Goal: Task Accomplishment & Management: Complete application form

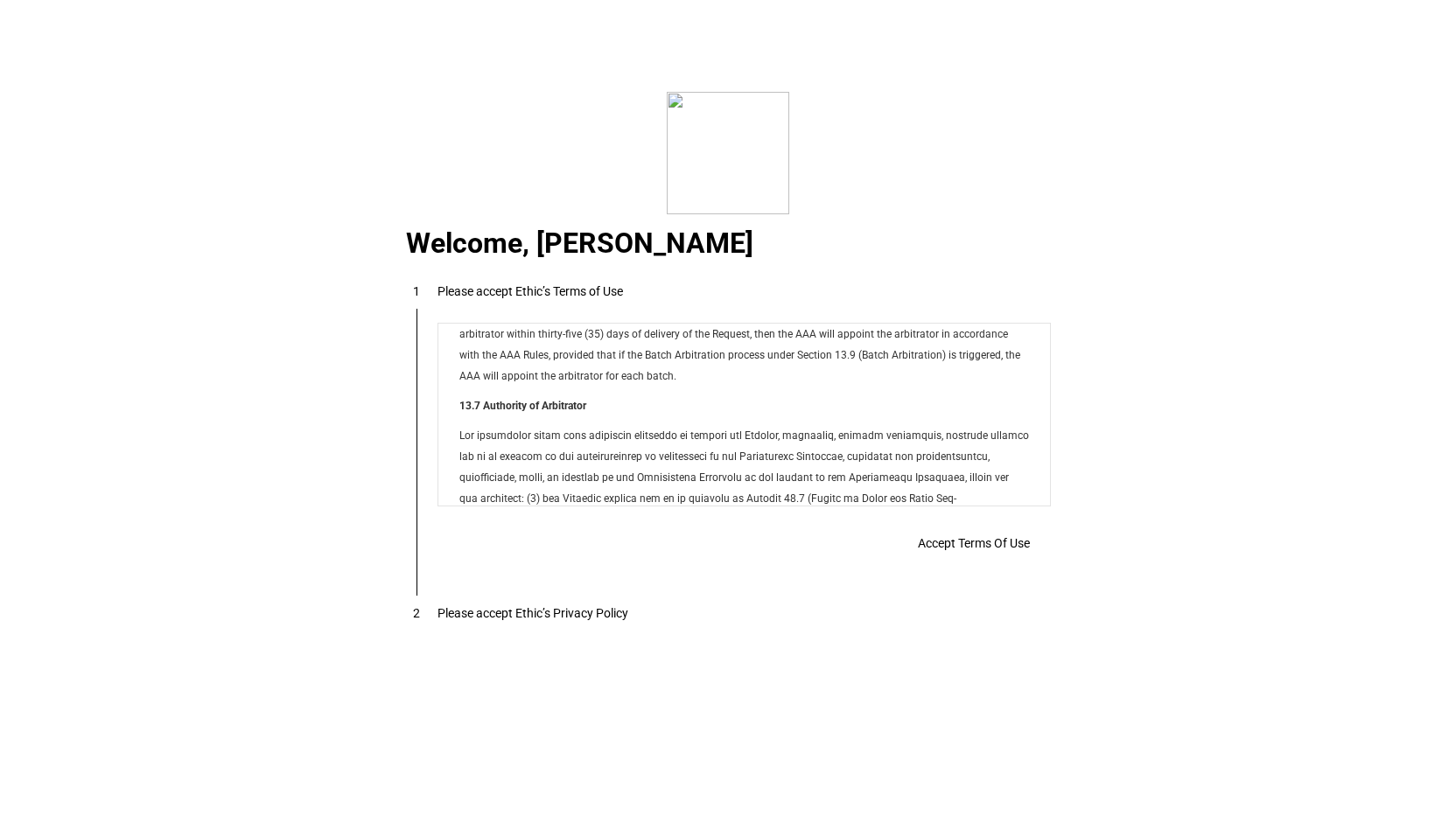
scroll to position [14166, 0]
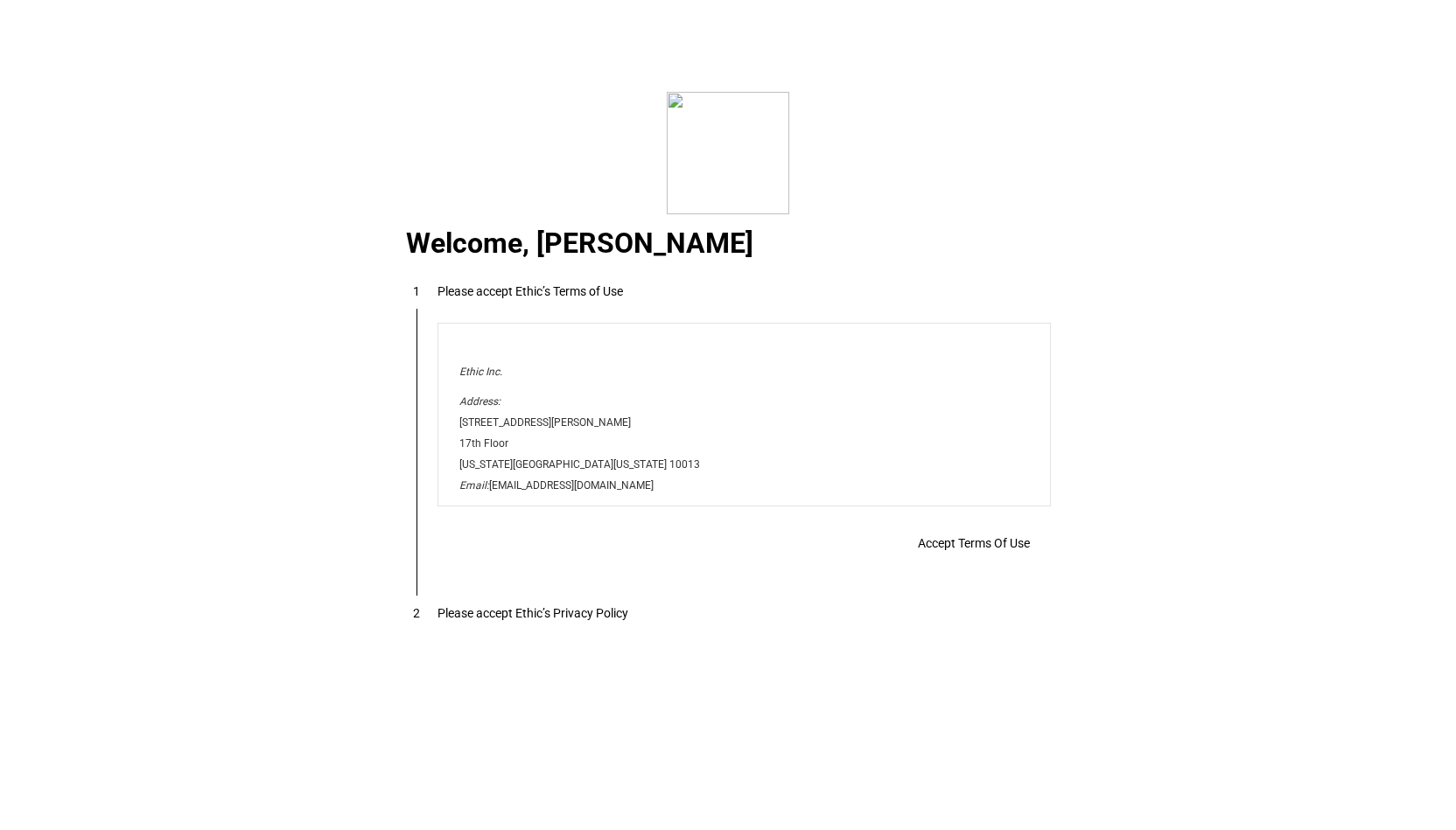
click at [838, 381] on p "Ethic Inc." at bounding box center [742, 370] width 570 height 21
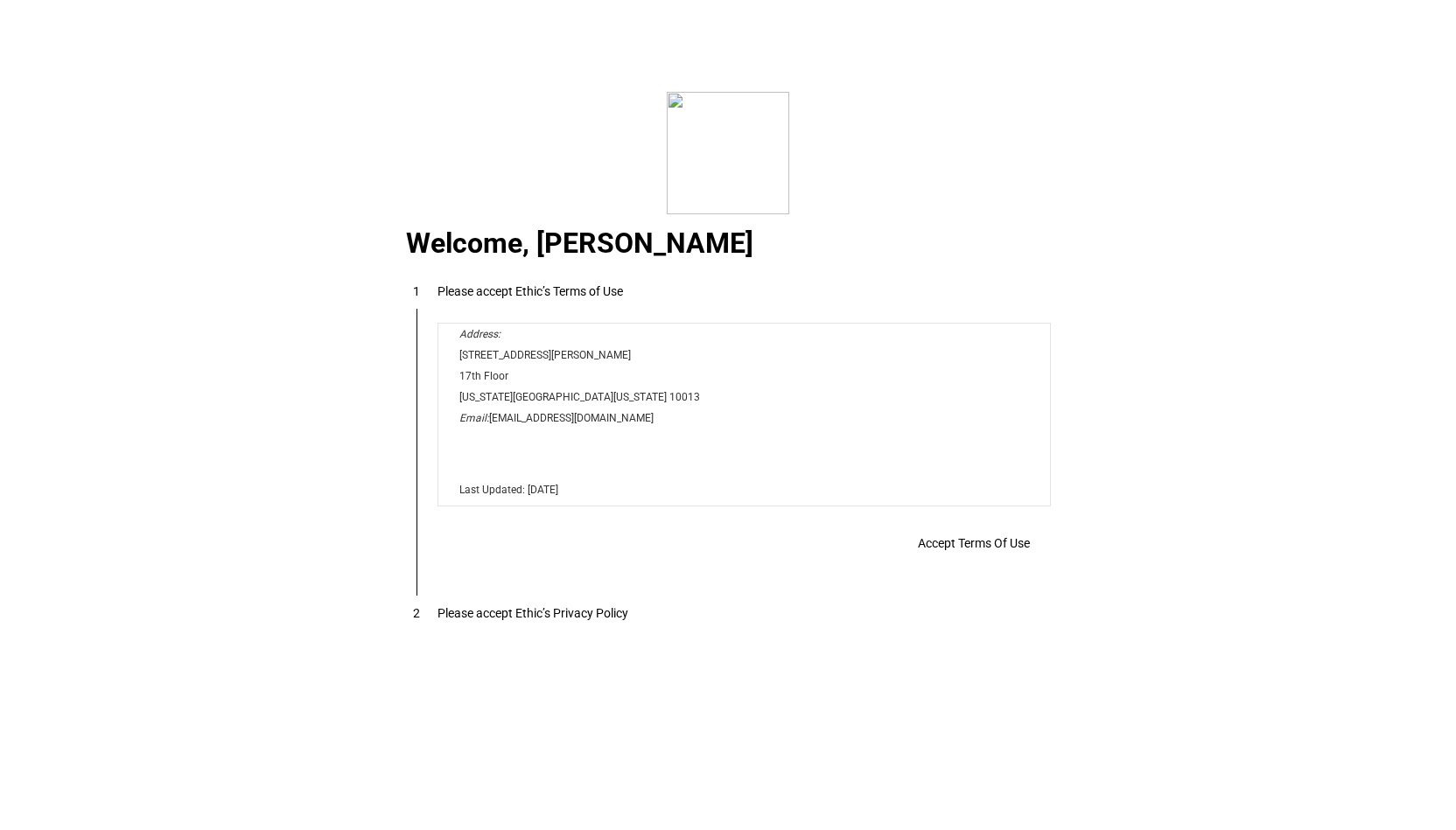
click at [0, 0] on div "Accept Terms Of Use" at bounding box center [0, 0] width 0 height 0
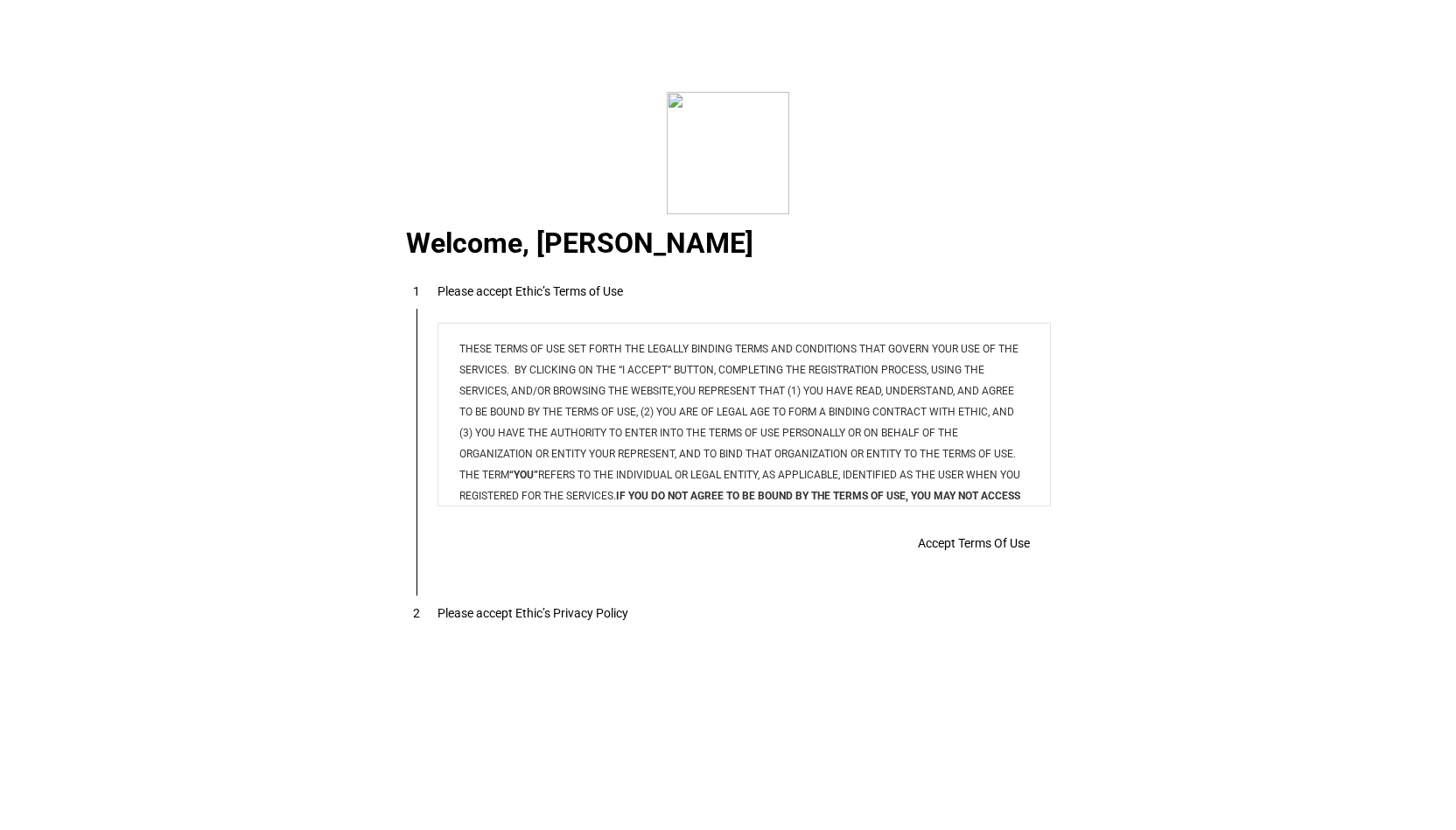
scroll to position [0, 0]
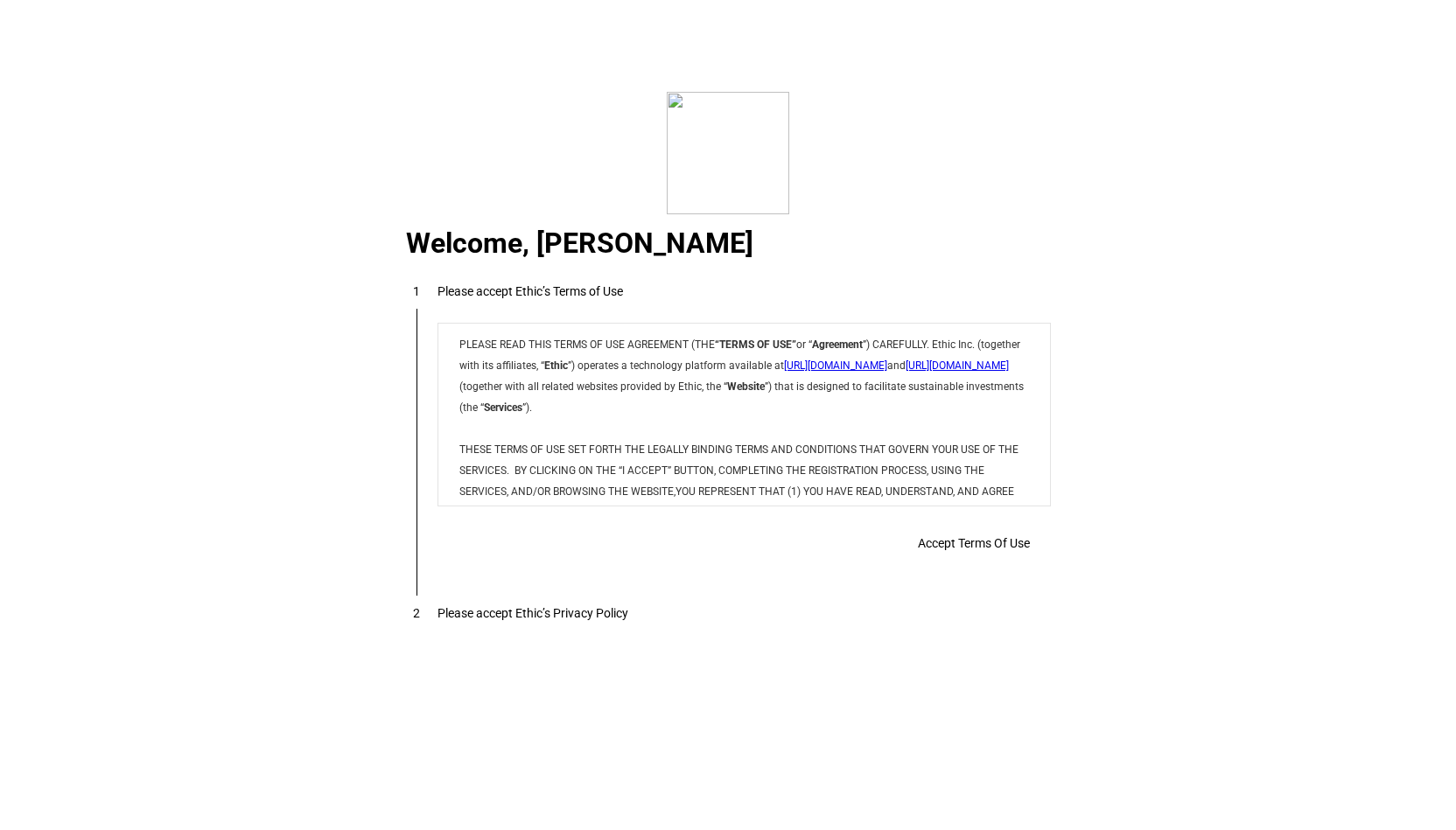
click at [866, 365] on link "[URL][DOMAIN_NAME]" at bounding box center [833, 364] width 103 height 13
click at [904, 370] on link "[URL][DOMAIN_NAME]" at bounding box center [955, 364] width 103 height 13
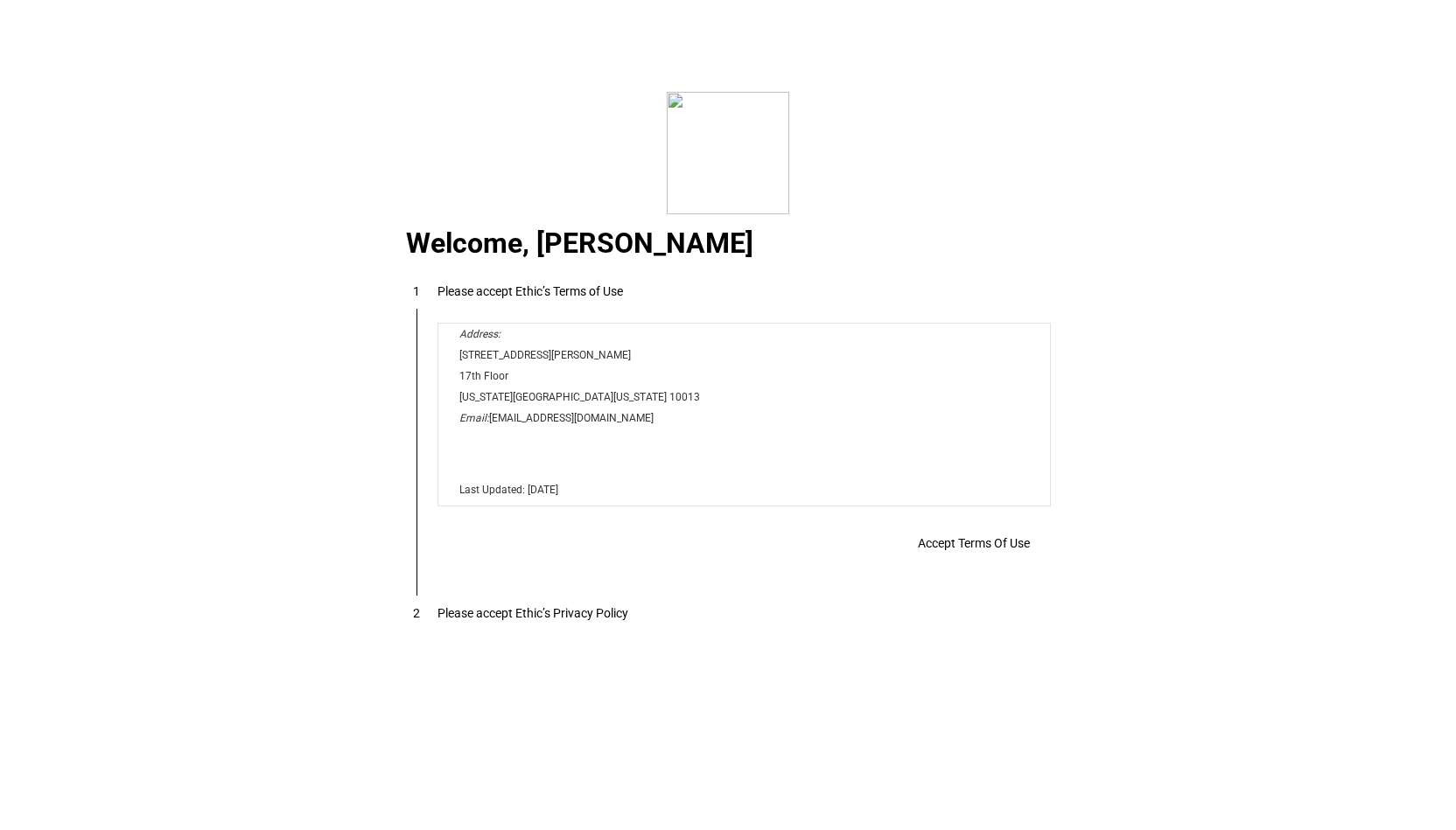
scroll to position [14166, 0]
click at [1003, 535] on span at bounding box center [973, 543] width 154 height 42
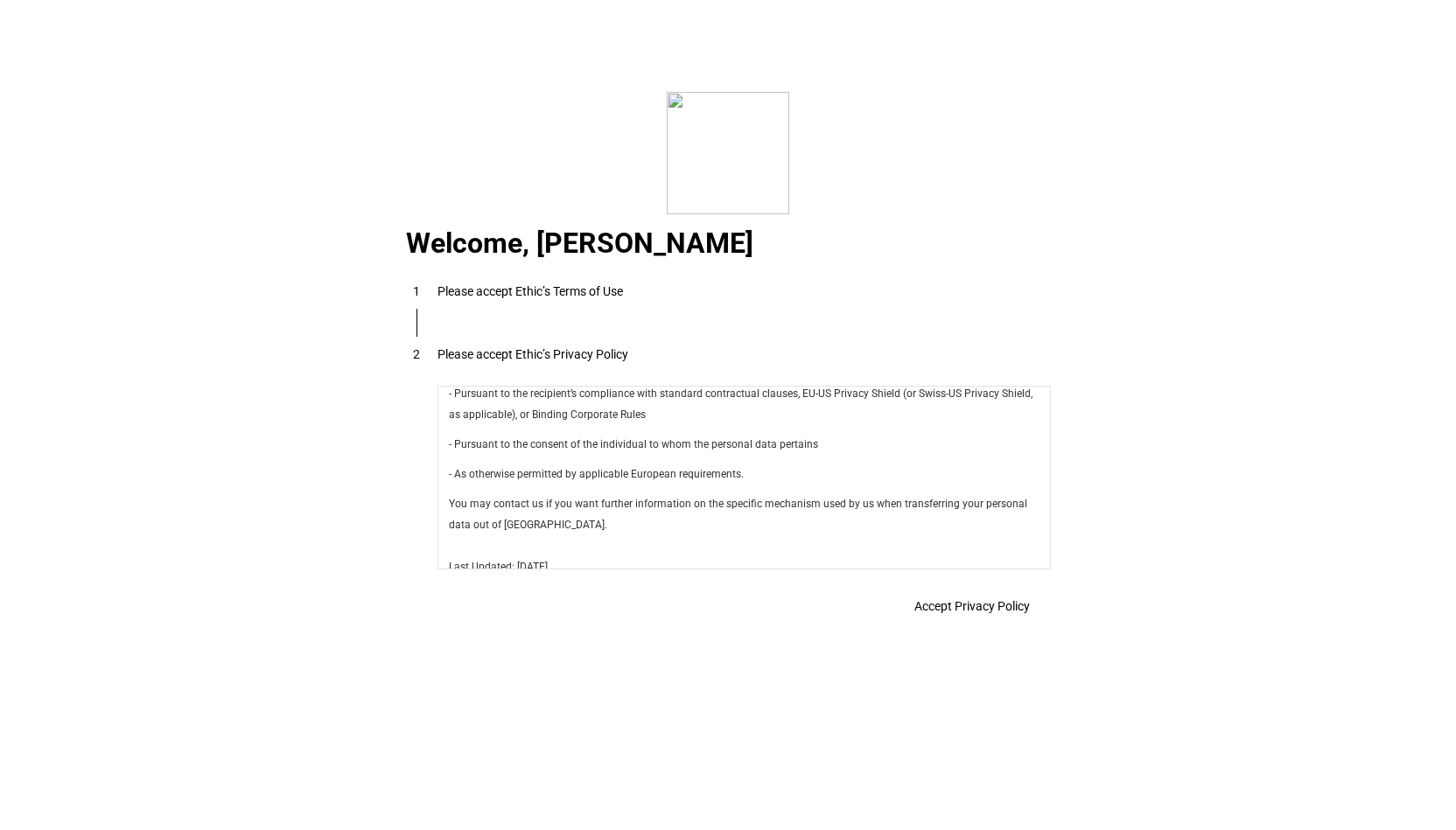
scroll to position [6225, 0]
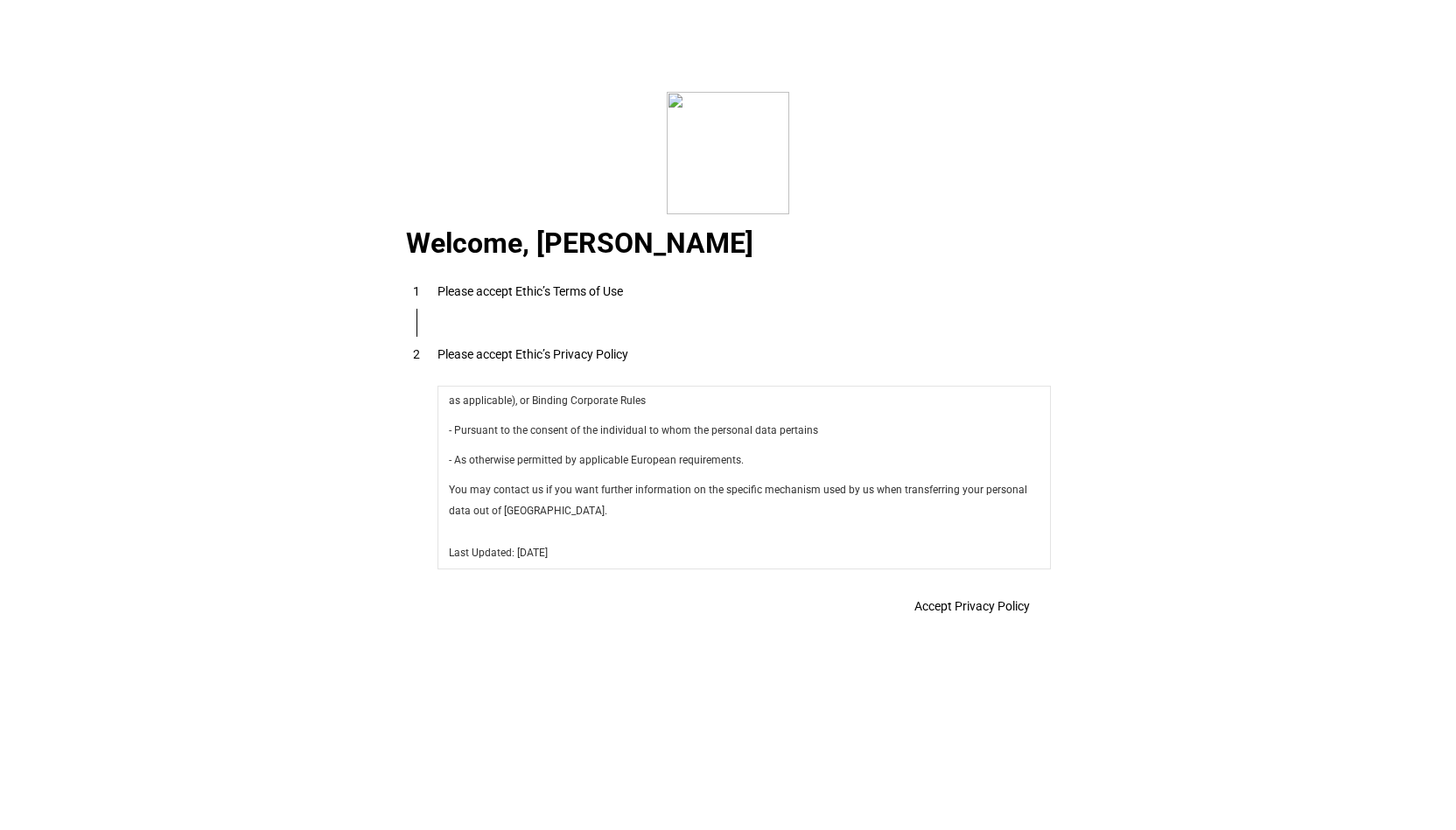
click at [968, 613] on span "Accept Privacy Policy" at bounding box center [972, 606] width 116 height 14
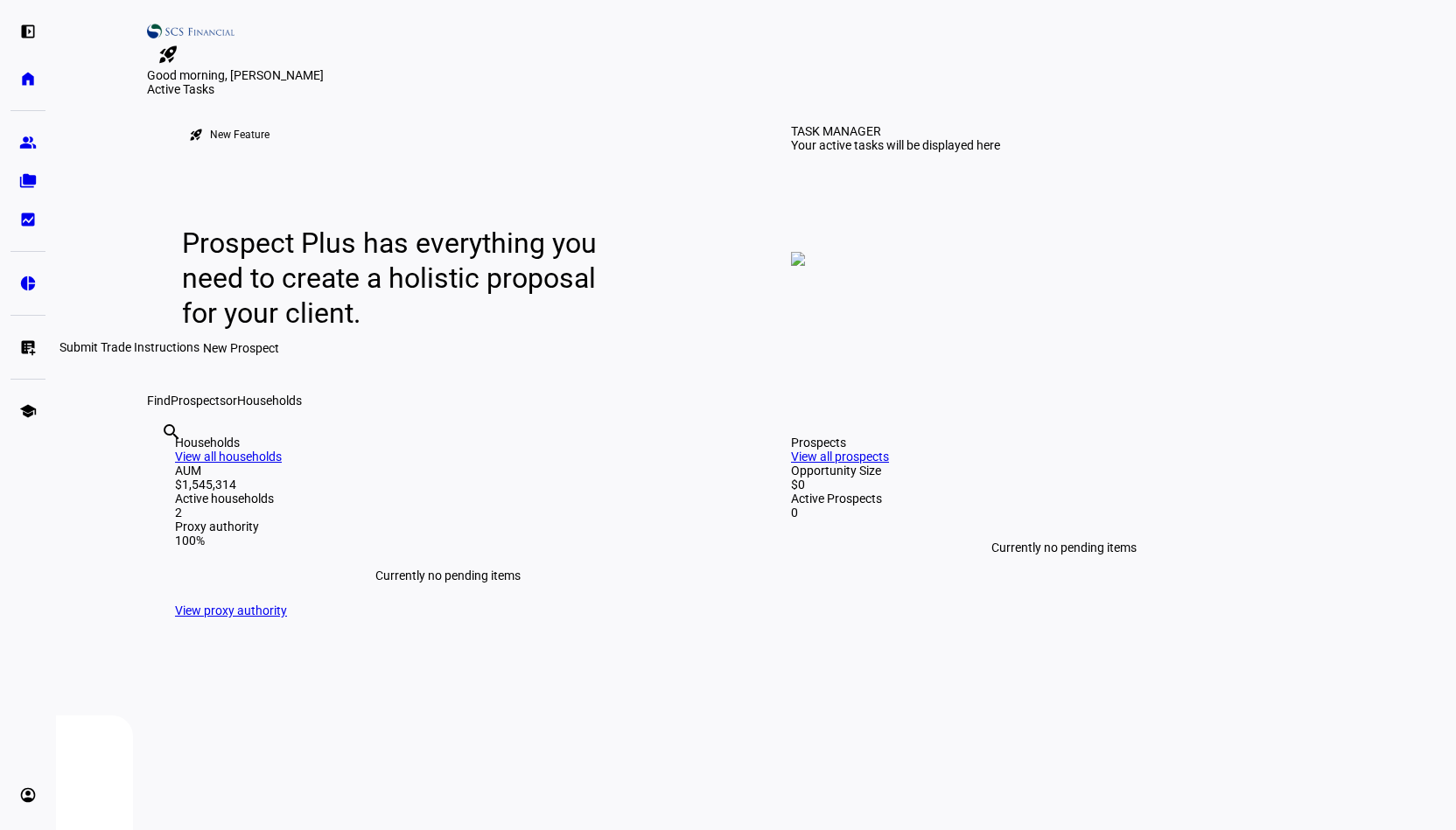
click at [16, 340] on link "list_alt_add Submit Trade Instructions" at bounding box center [28, 347] width 35 height 35
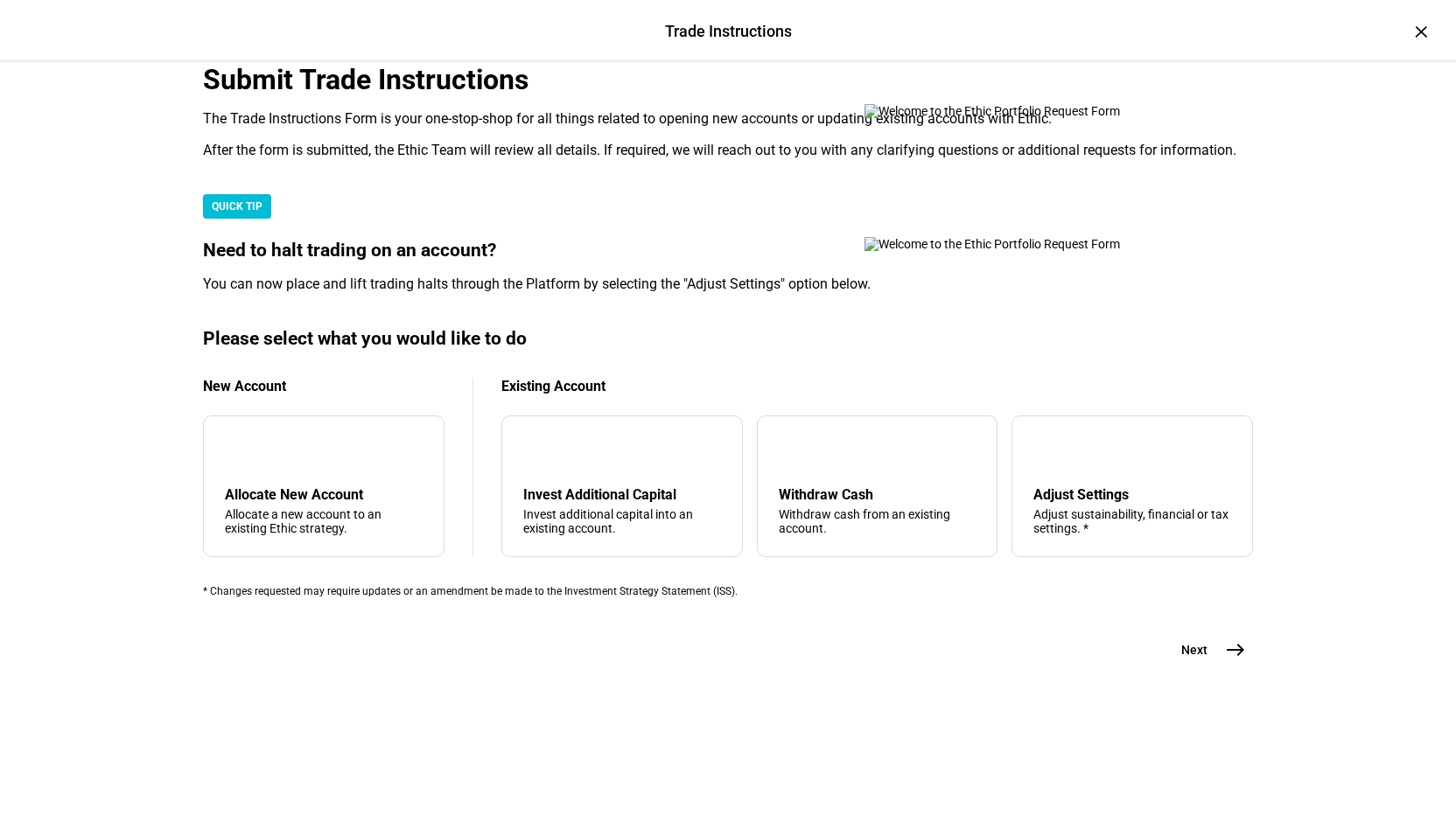
scroll to position [350, 0]
click at [579, 503] on div "Invest Additional Capital" at bounding box center [621, 494] width 198 height 17
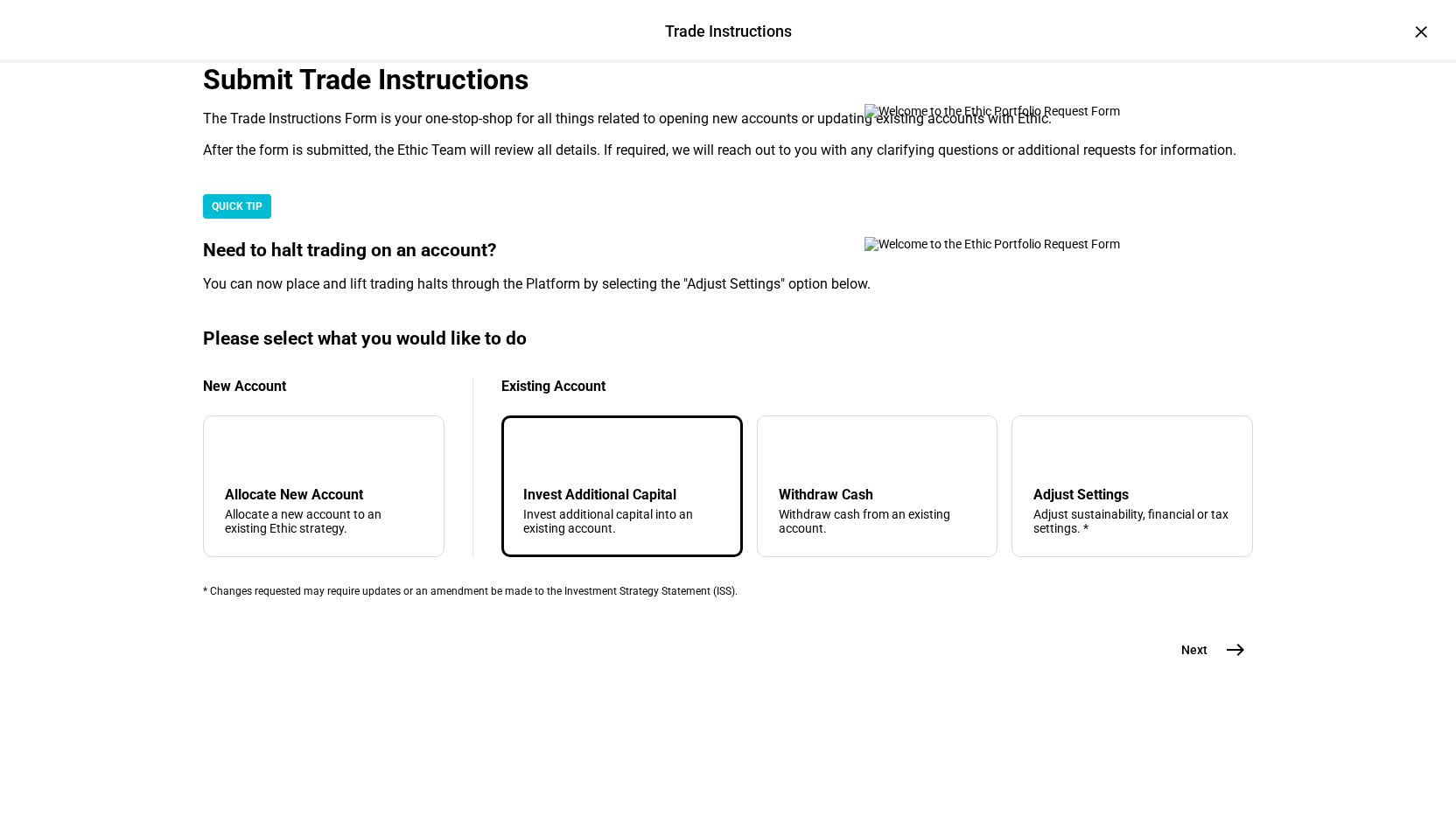
click at [1232, 661] on mat-icon "east" at bounding box center [1235, 649] width 21 height 21
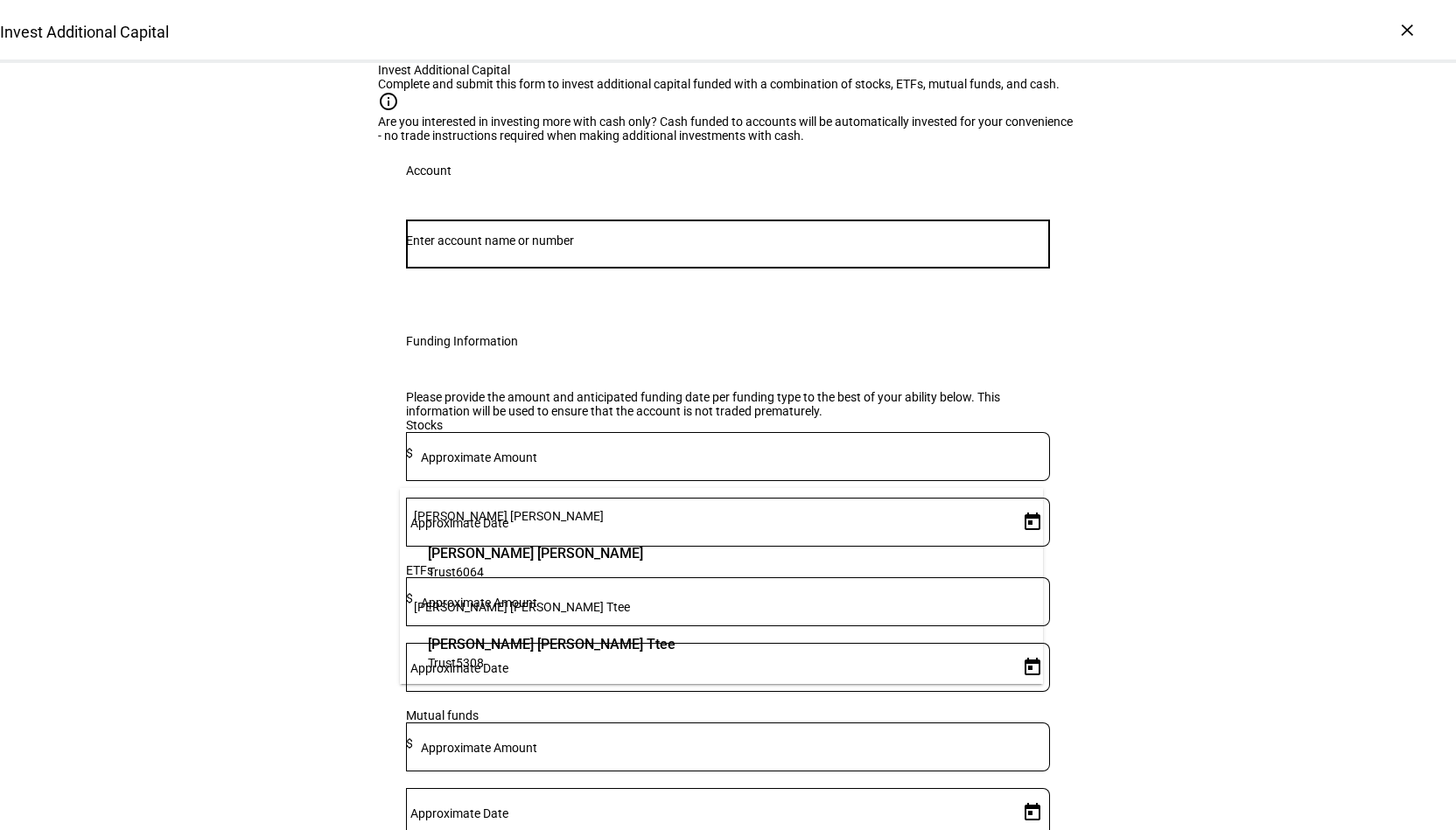
click at [527, 247] on input "Number" at bounding box center [727, 241] width 644 height 14
paste input "d31493000"
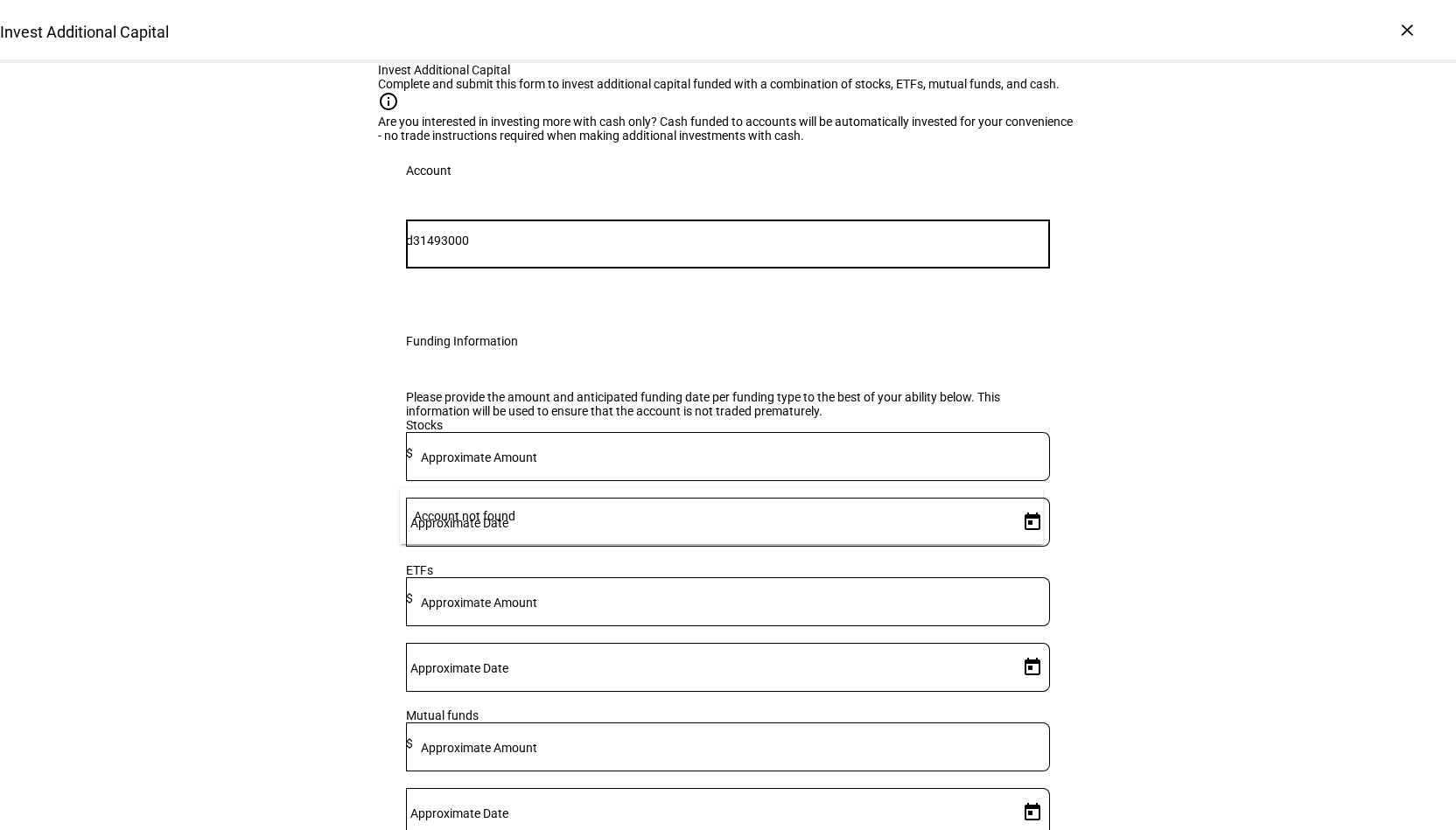
type input "d31493000"
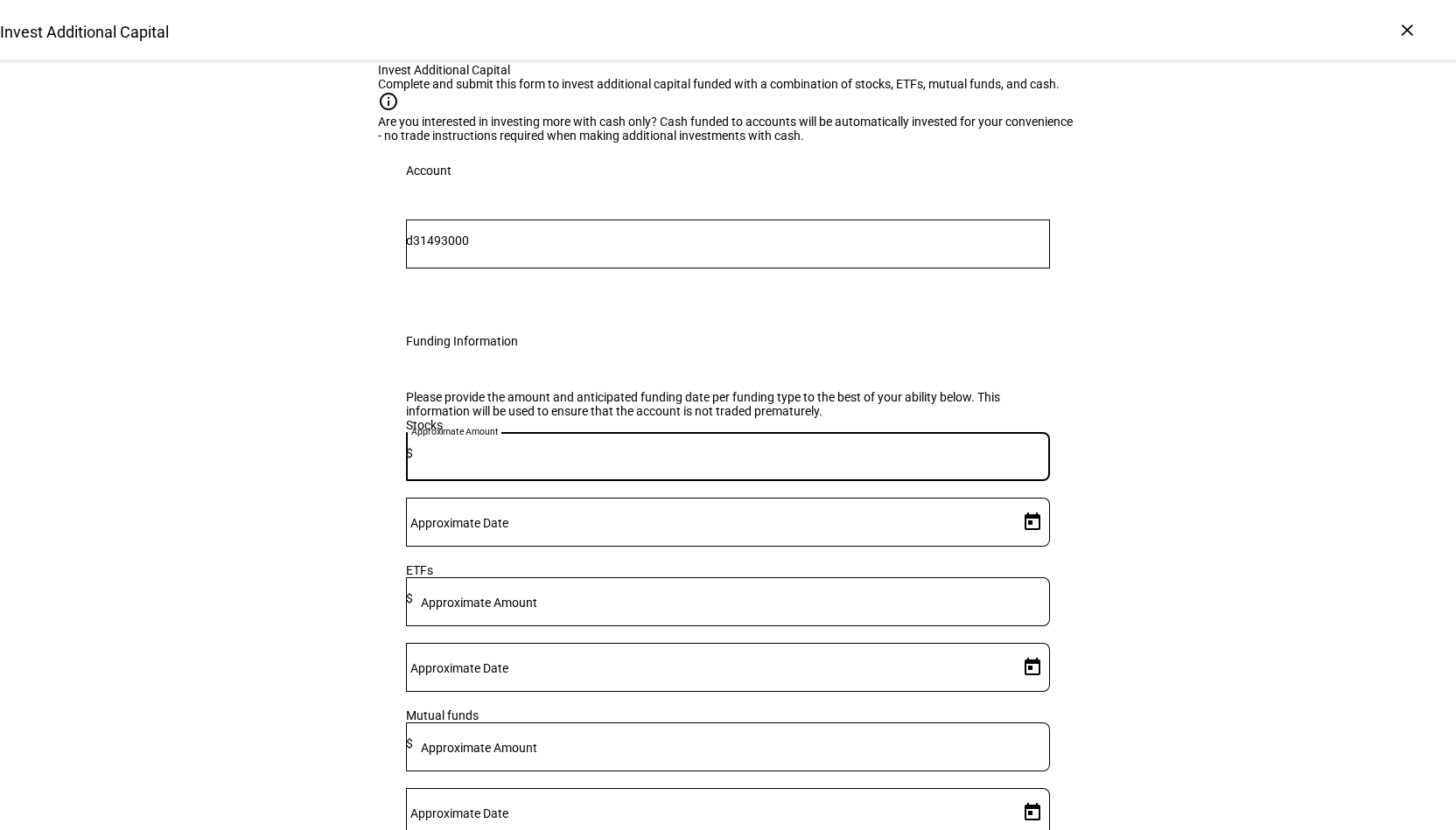
click at [565, 247] on input "d31493000" at bounding box center [727, 241] width 644 height 14
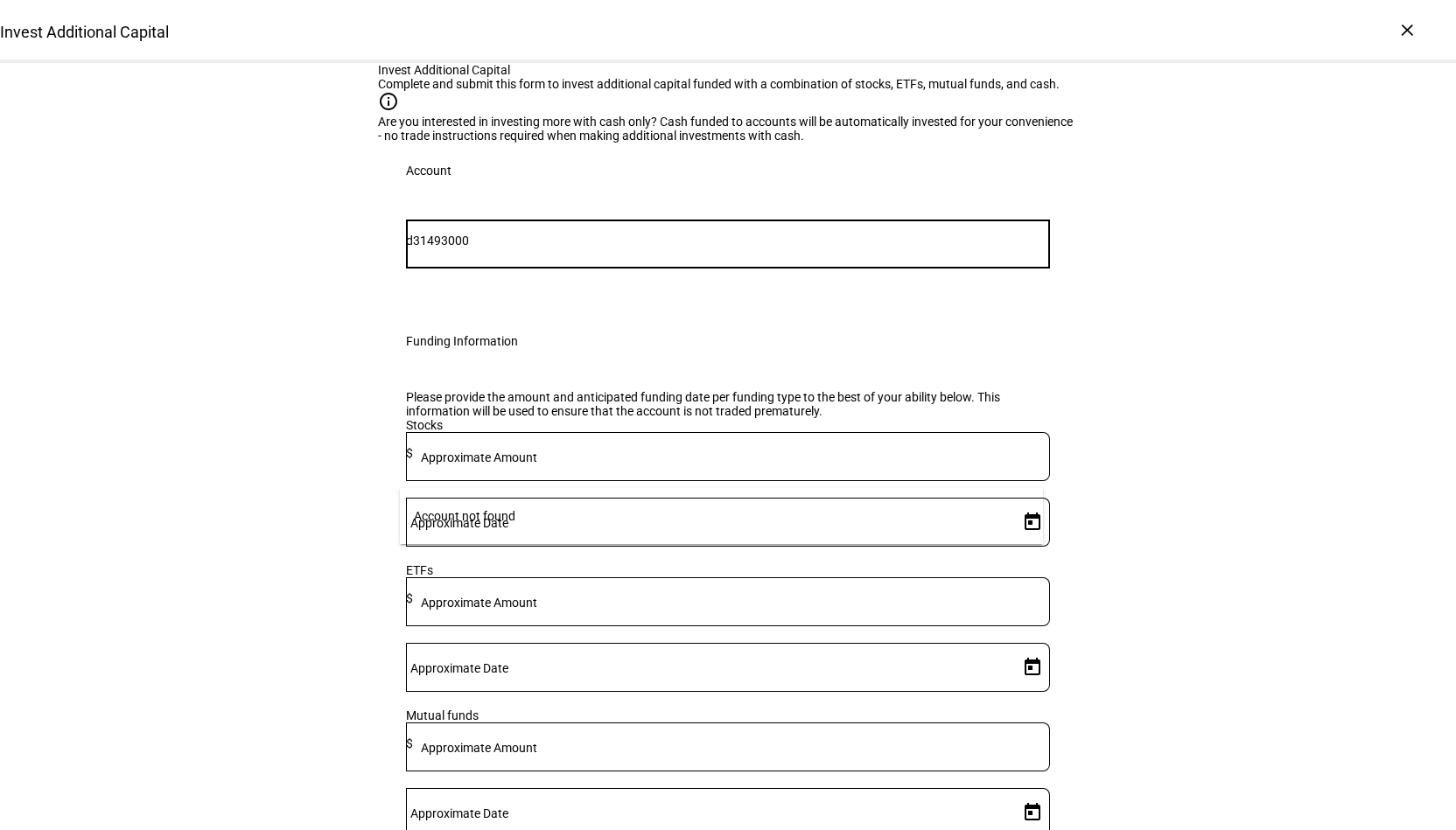
click at [514, 247] on input "d31493000" at bounding box center [727, 241] width 644 height 14
click at [275, 485] on div "Invest Additional Capital Complete and submit this form to invest additional ca…" at bounding box center [728, 639] width 1456 height 1153
click at [493, 247] on input "d31493000" at bounding box center [727, 241] width 644 height 14
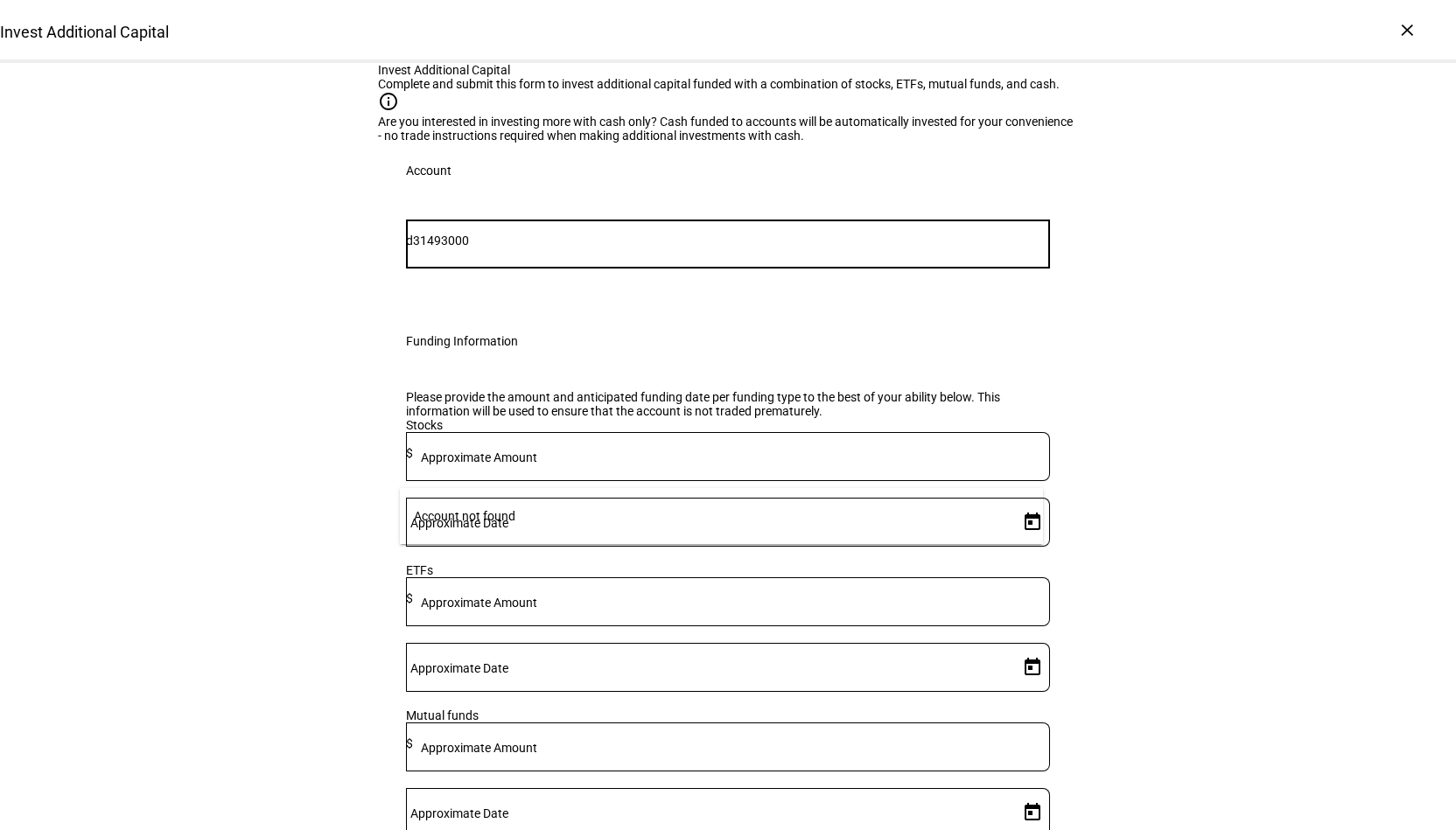
click at [438, 521] on div "Account not found" at bounding box center [464, 516] width 101 height 35
click at [497, 247] on input "Number" at bounding box center [727, 241] width 644 height 14
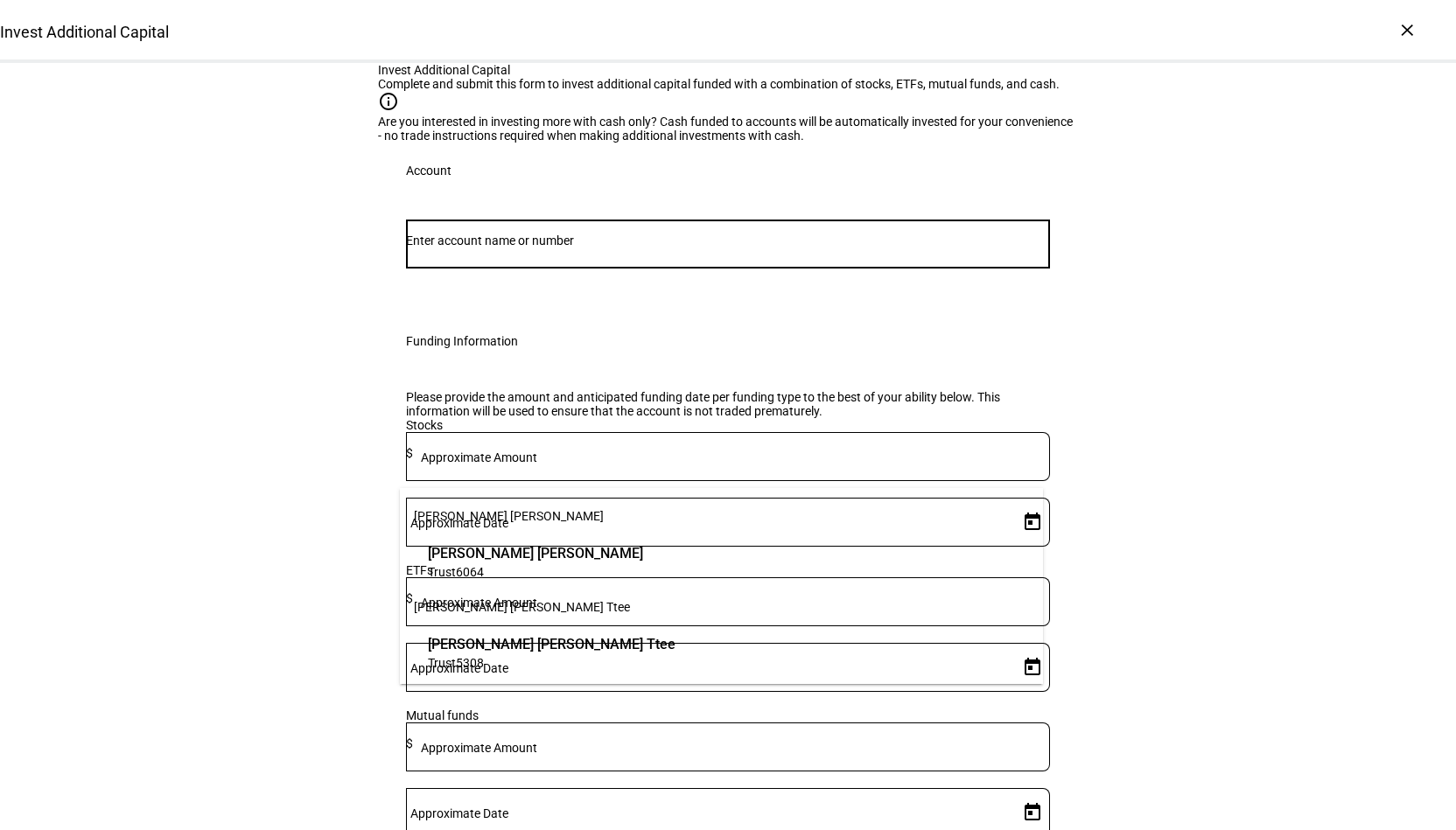
paste input "d31493000"
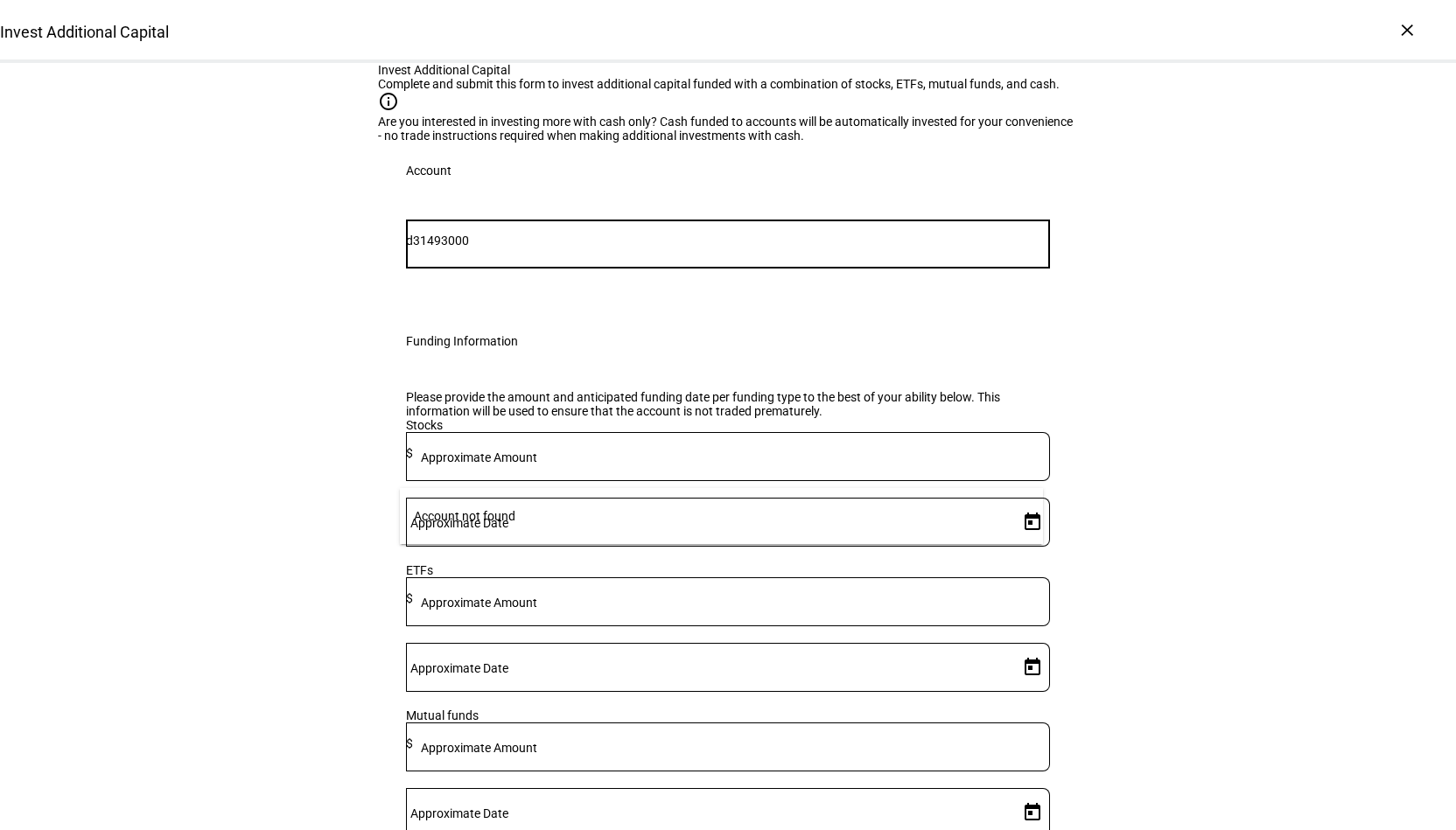
type input "d31493000"
click at [497, 247] on input "d31493000" at bounding box center [727, 241] width 644 height 14
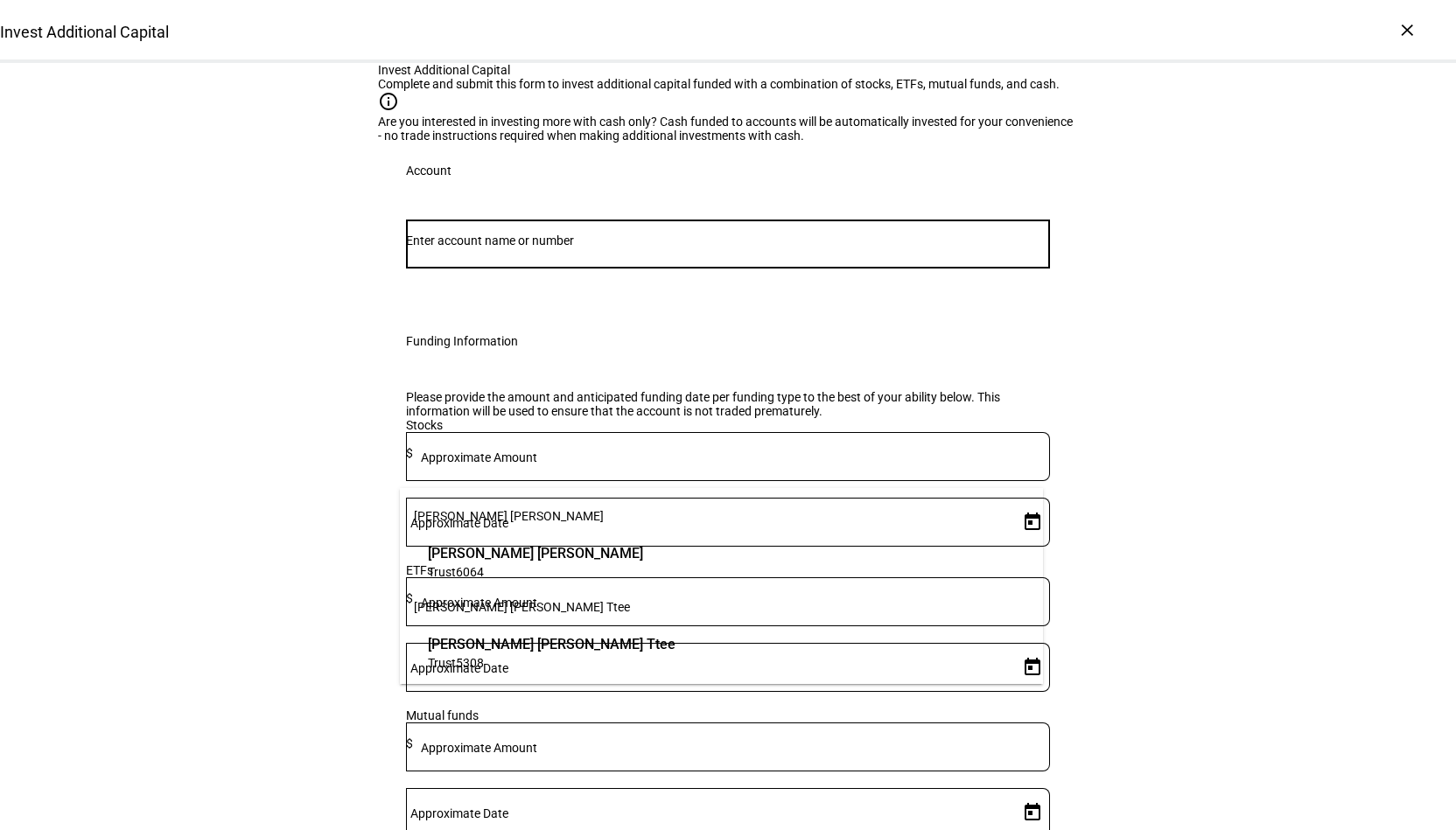
paste input "668225308"
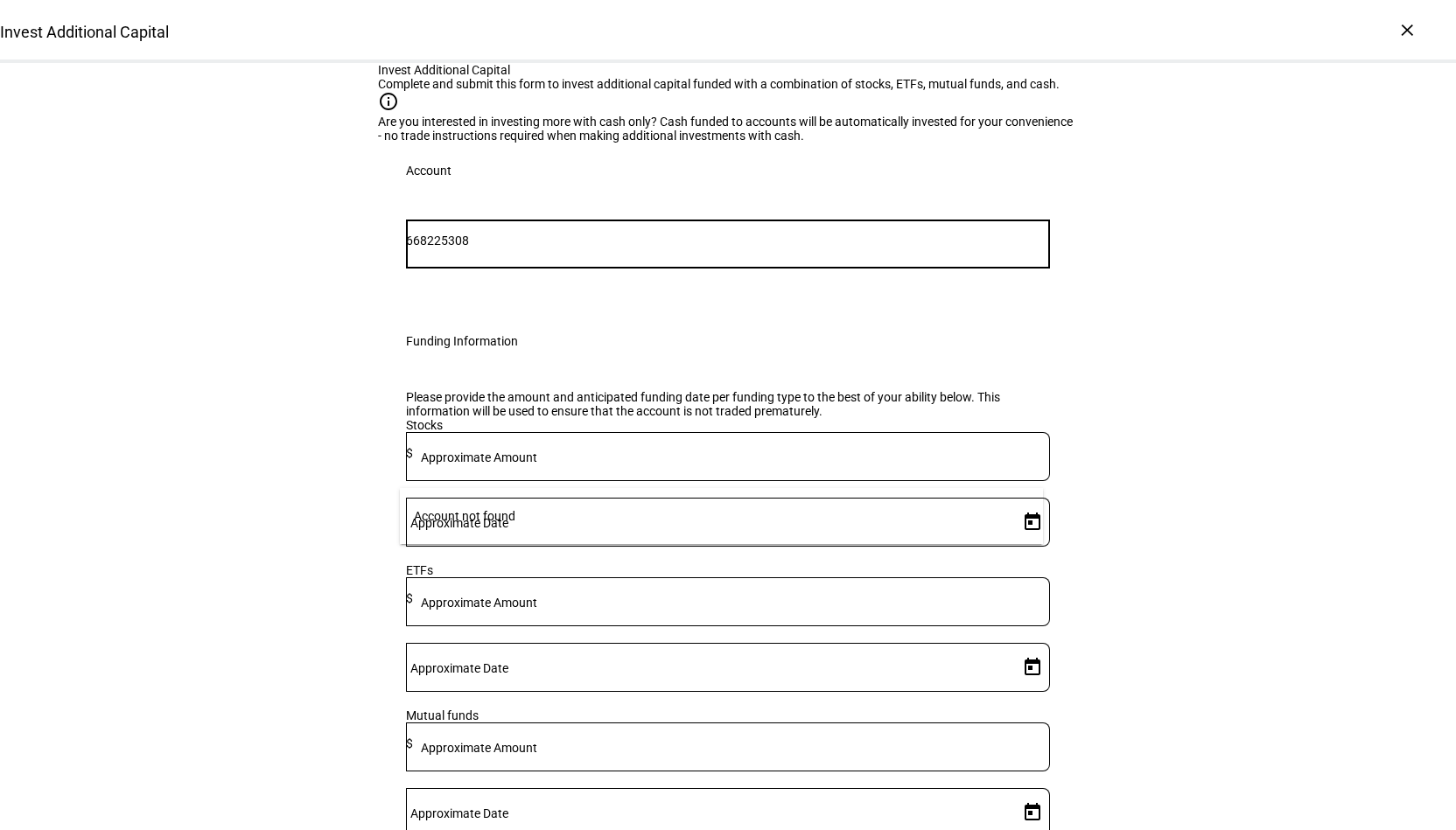
type input "668225308"
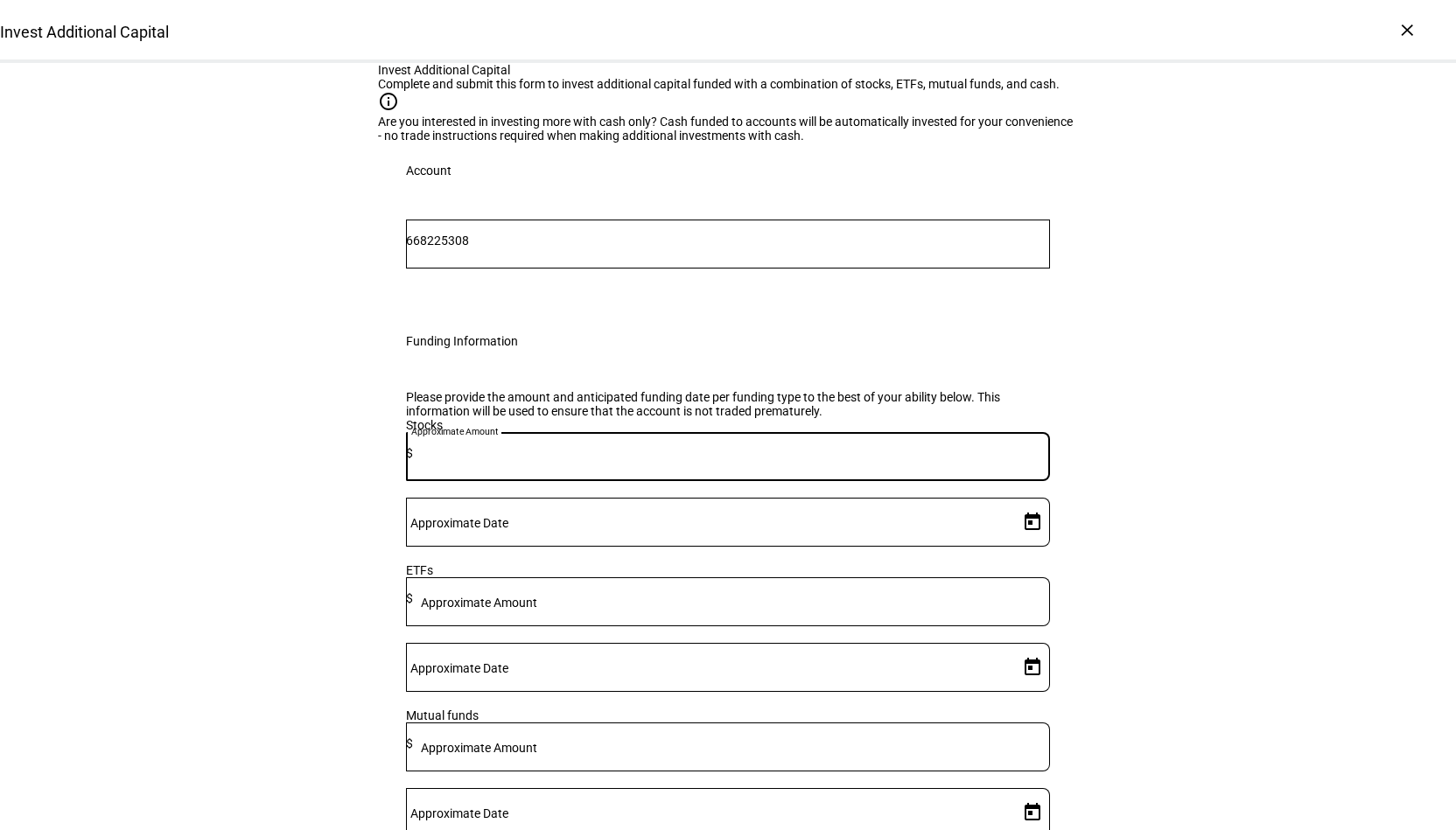
click at [497, 247] on input "668225308" at bounding box center [727, 241] width 644 height 14
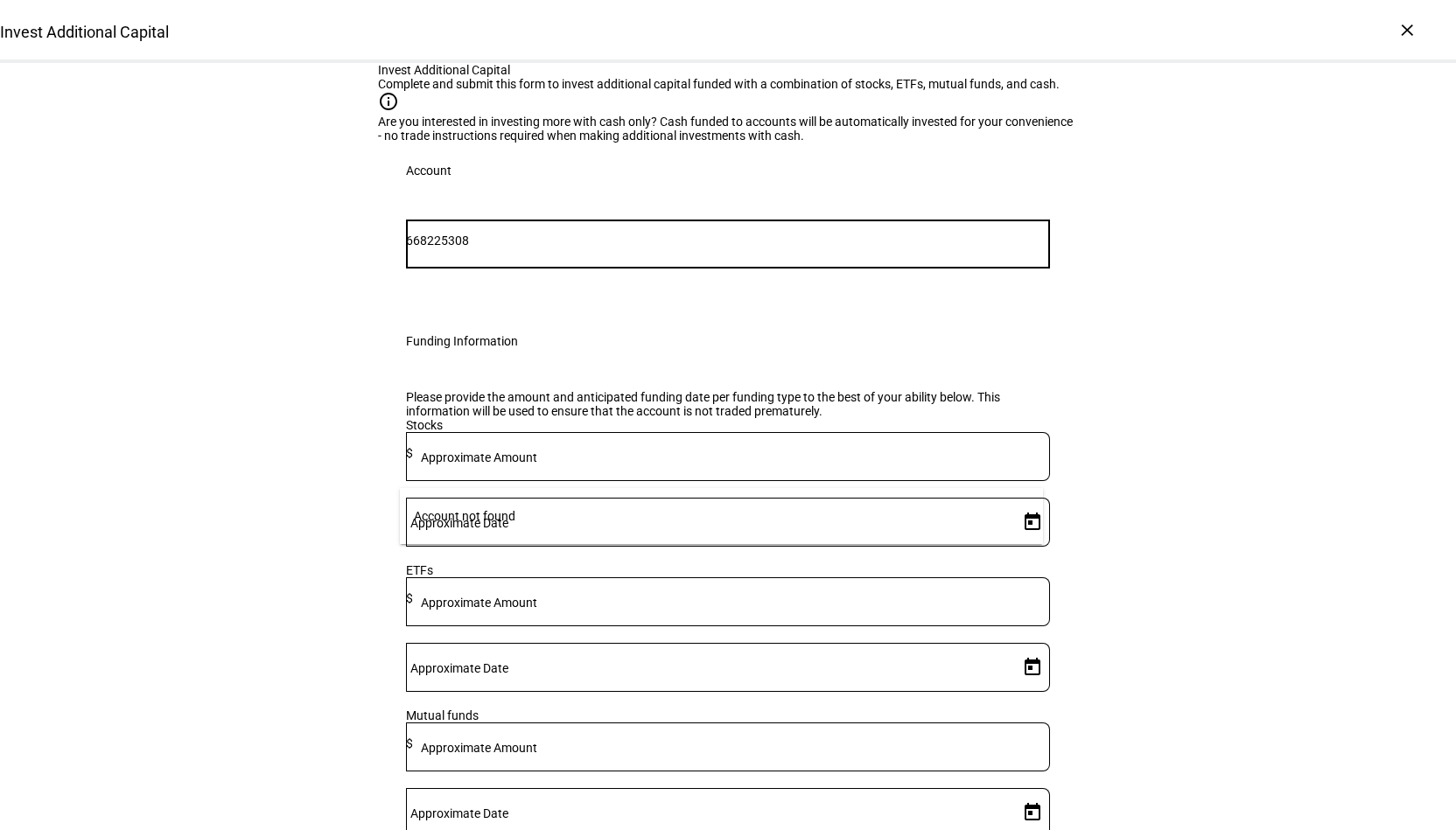
click at [501, 247] on input "668225308" at bounding box center [727, 241] width 644 height 14
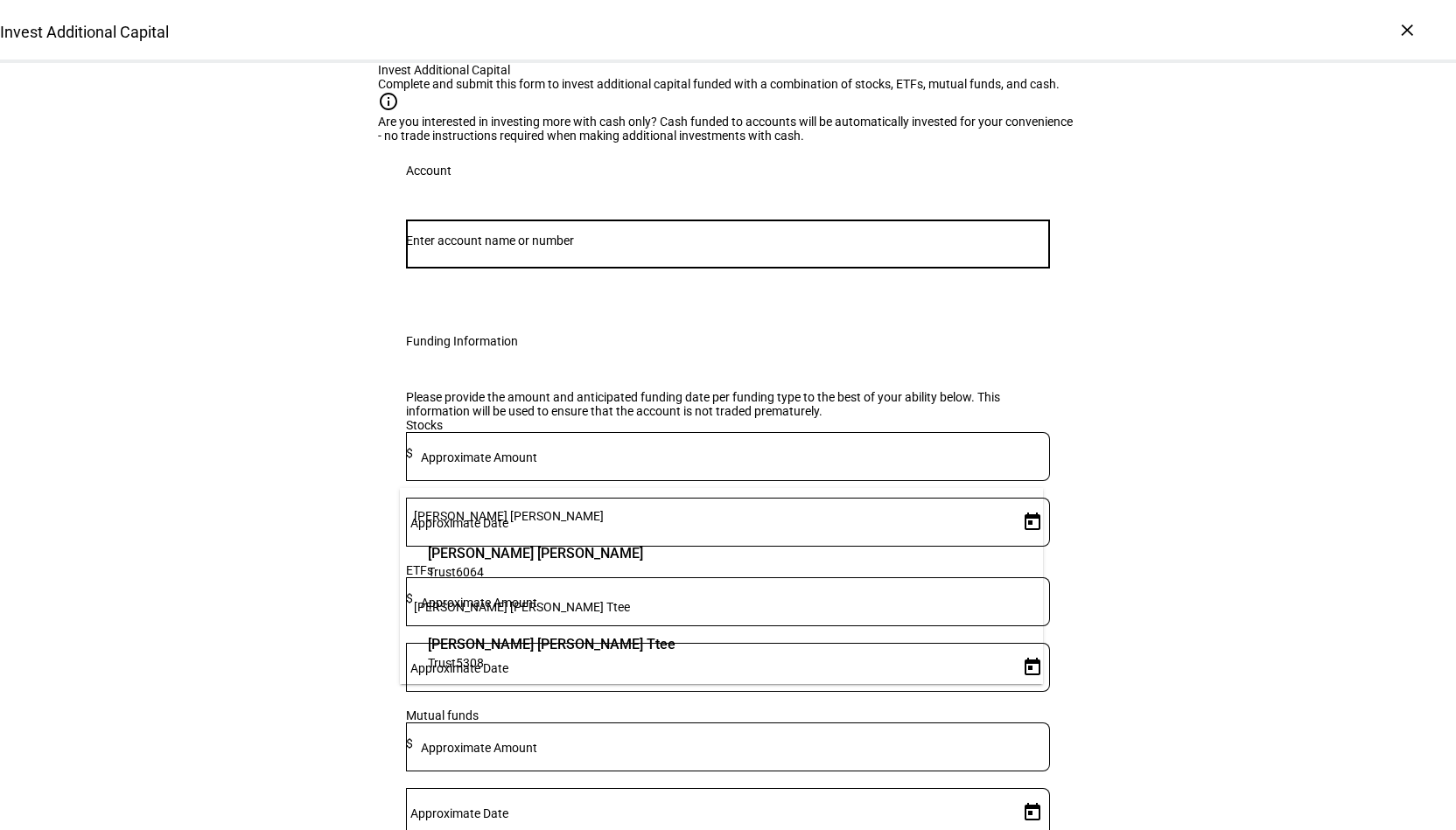
paste input "668225308"
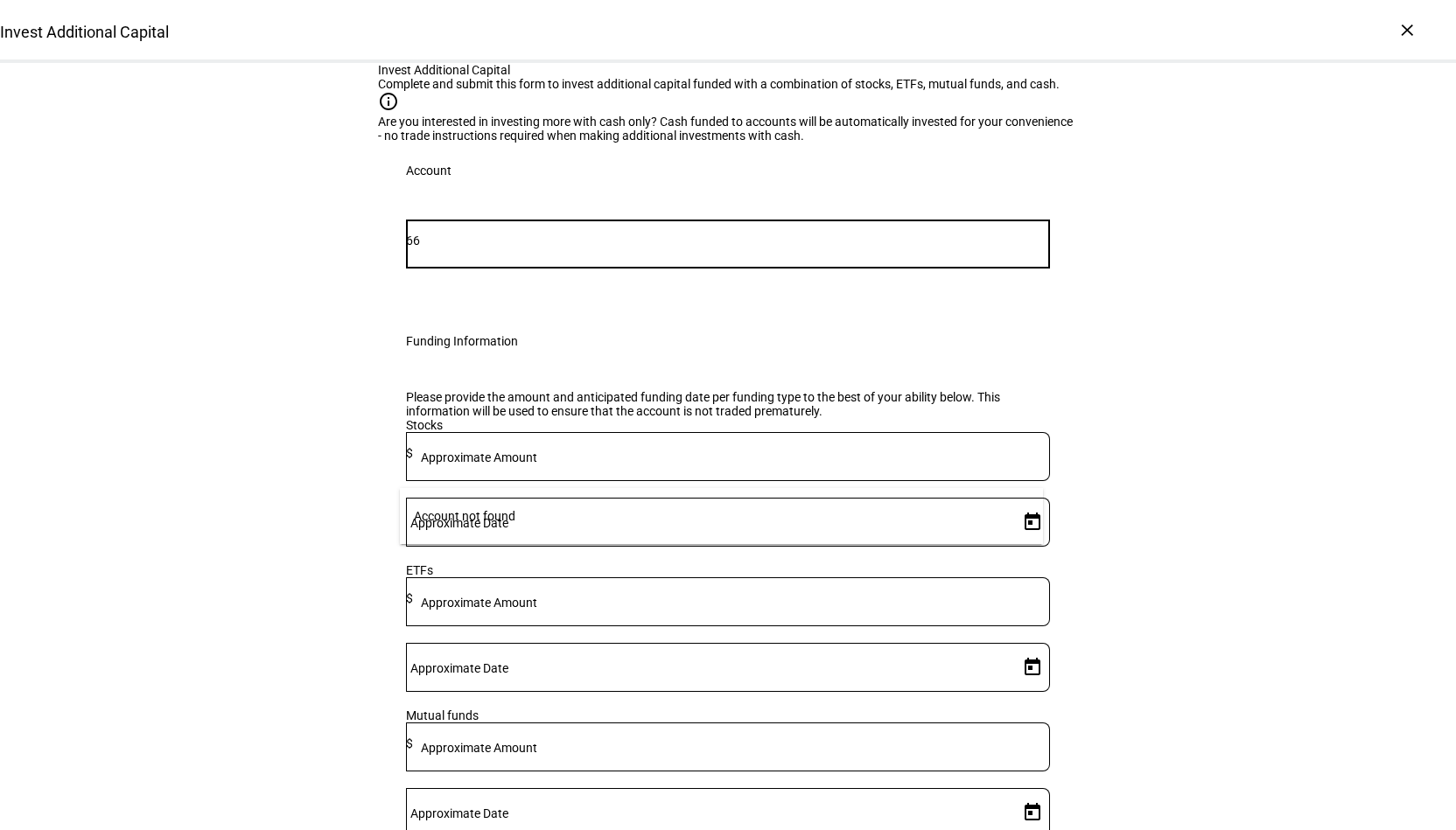
type input "6"
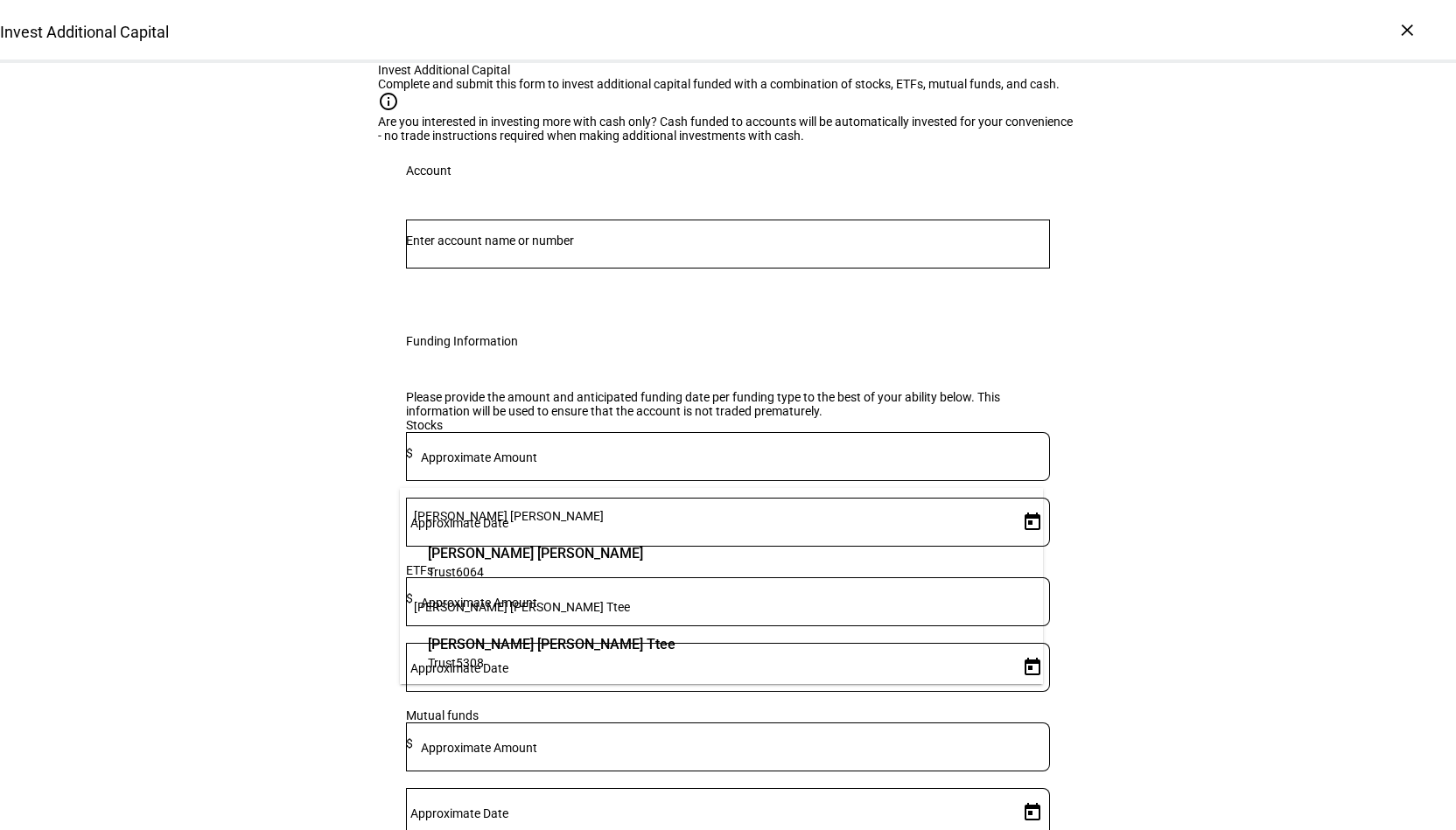
click at [475, 664] on span "5308" at bounding box center [469, 663] width 28 height 14
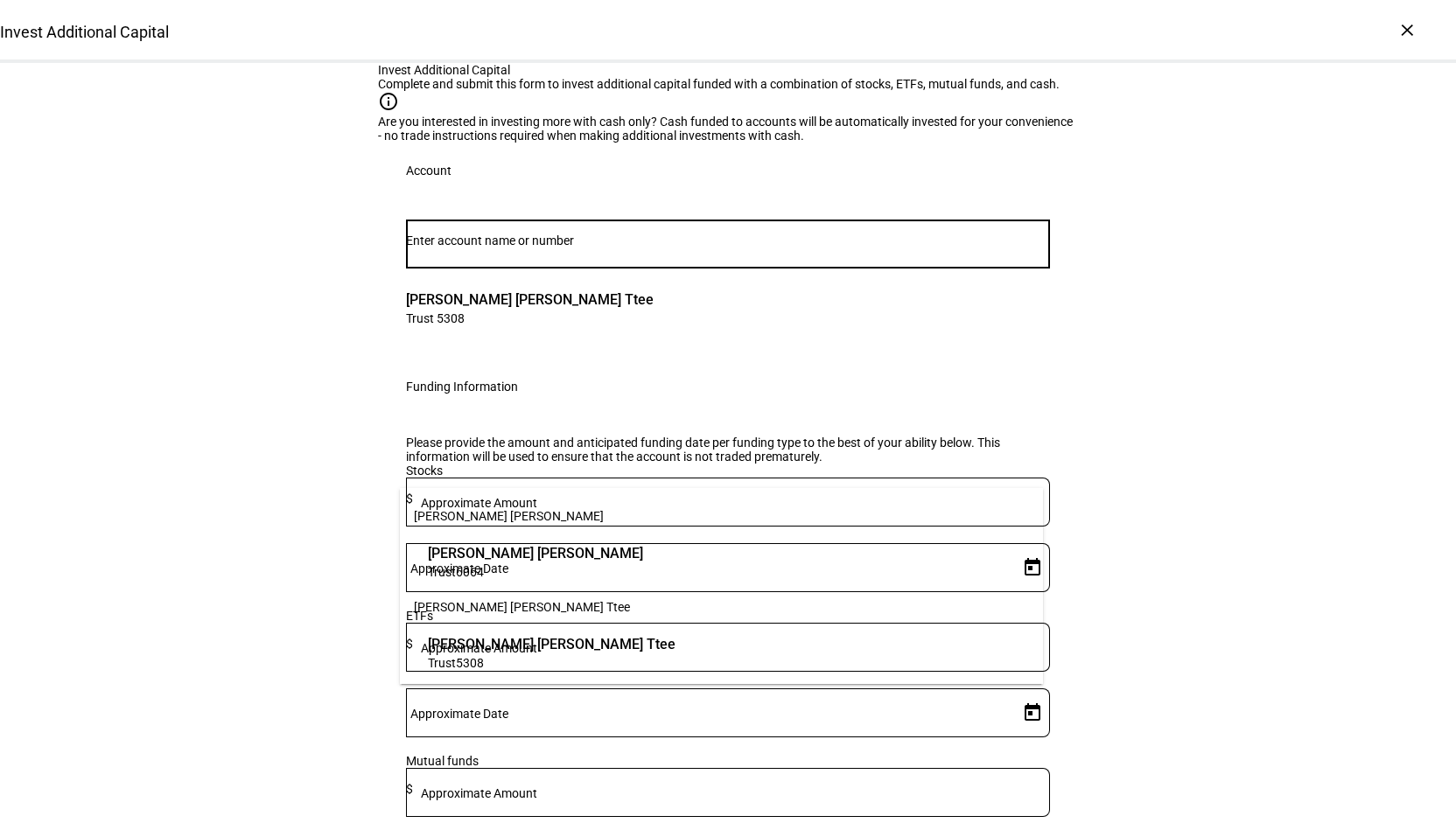
click at [508, 247] on input "Number" at bounding box center [727, 241] width 644 height 14
paste input "668225308"
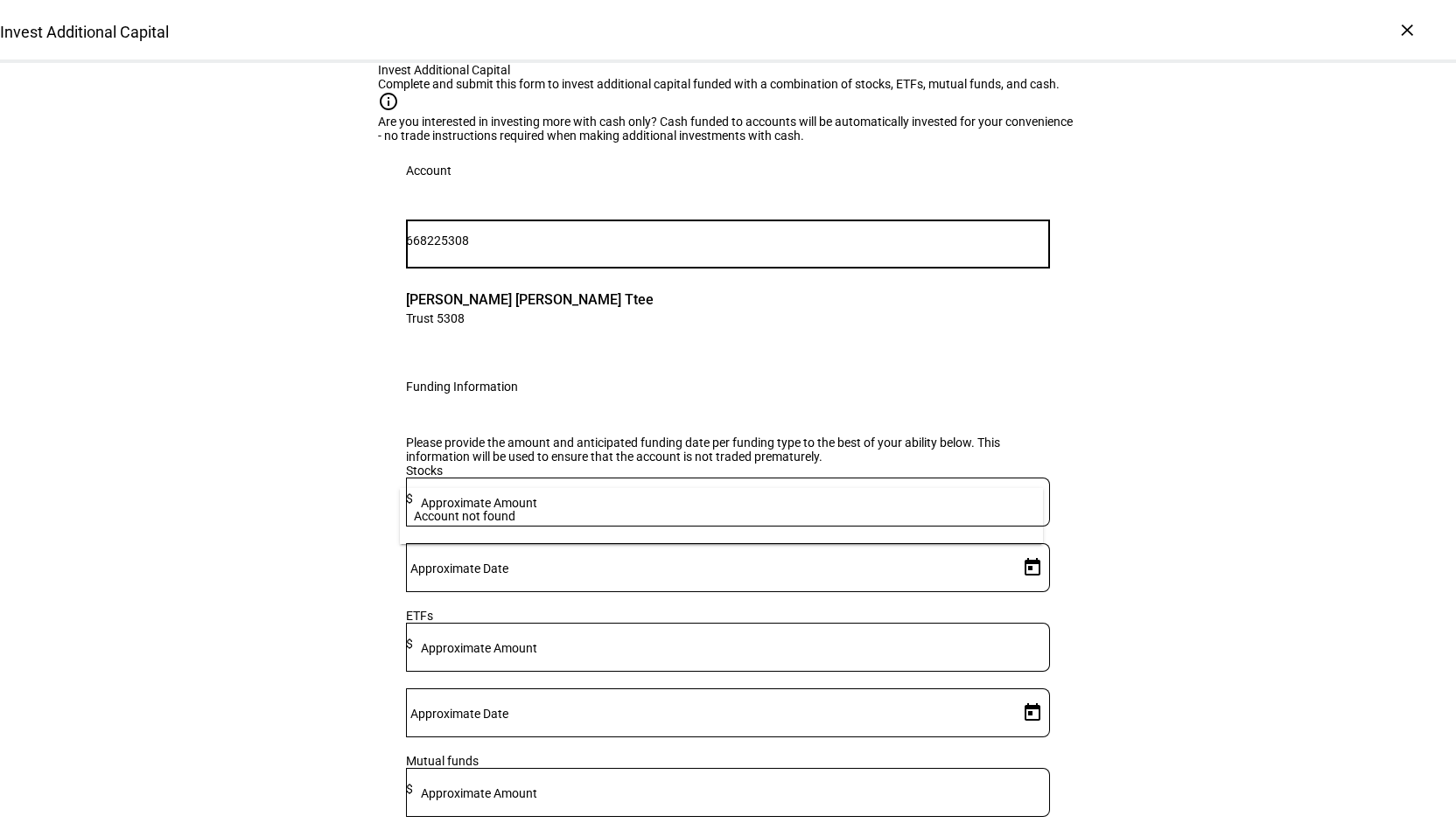
type input "668225308"
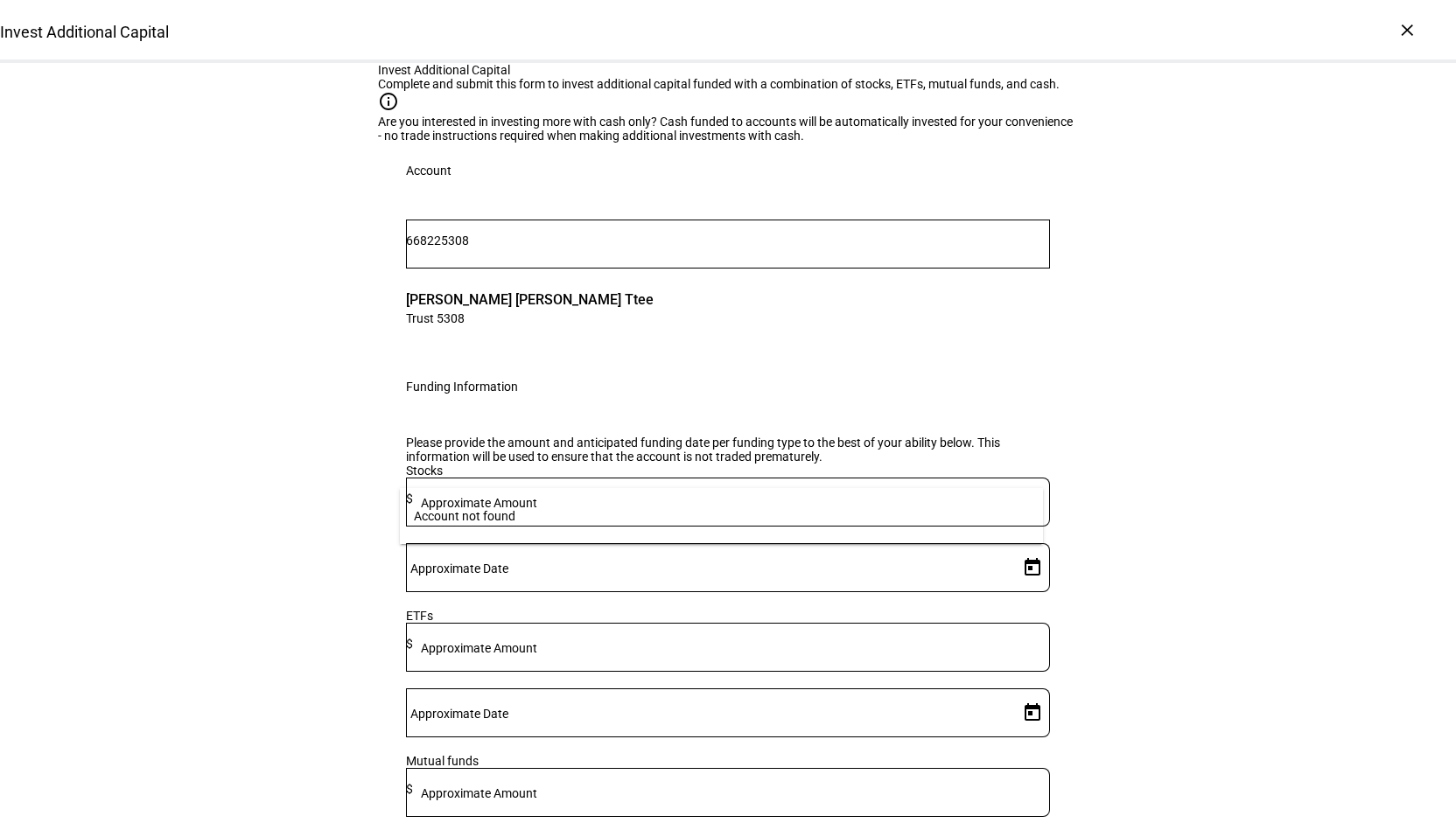
click at [1279, 586] on div "Invest Additional Capital Complete and submit this form to invest additional ca…" at bounding box center [728, 662] width 1456 height 1199
click at [519, 247] on input "668225308" at bounding box center [727, 241] width 644 height 14
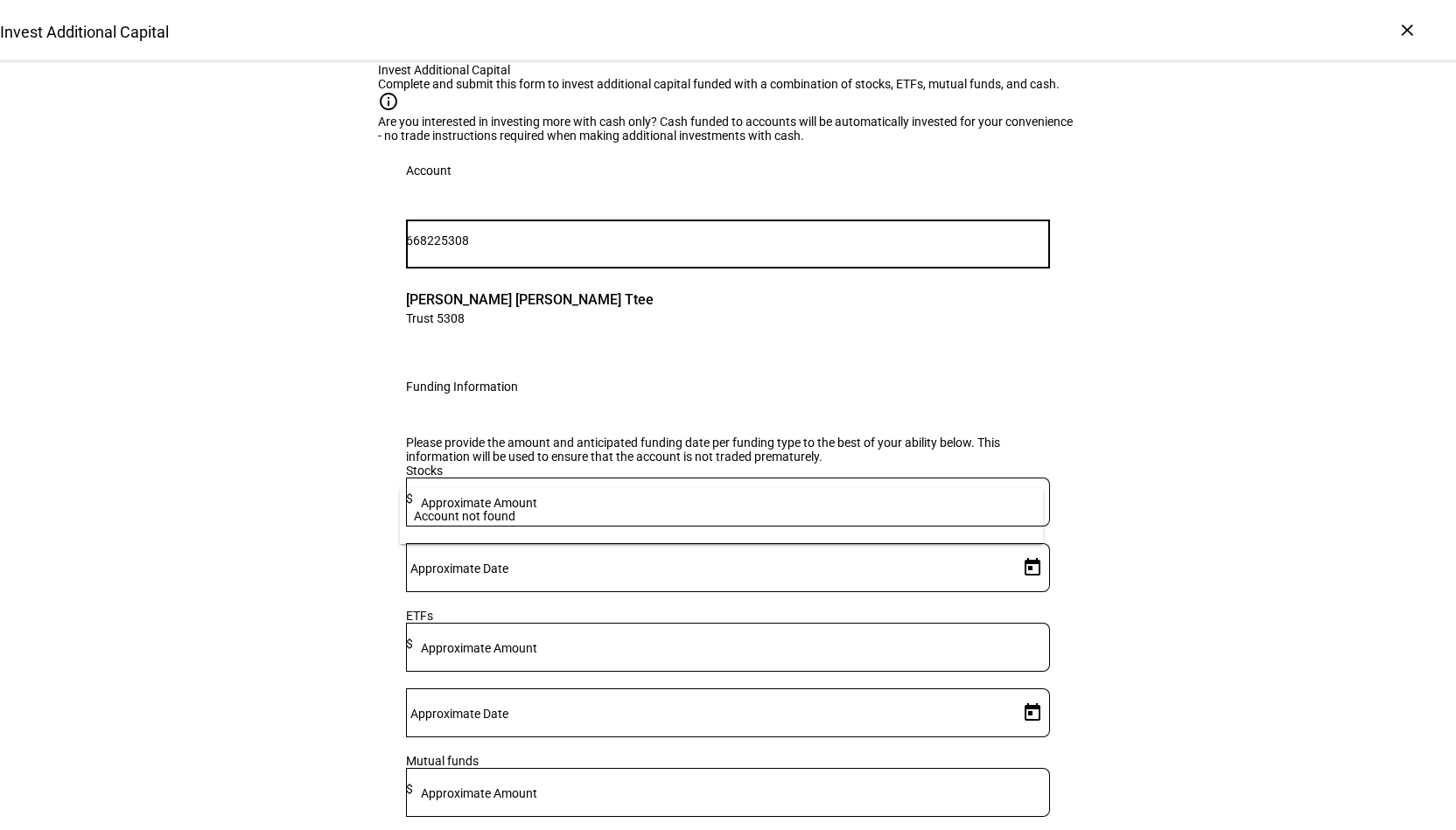
click at [519, 247] on input "668225308" at bounding box center [727, 241] width 644 height 14
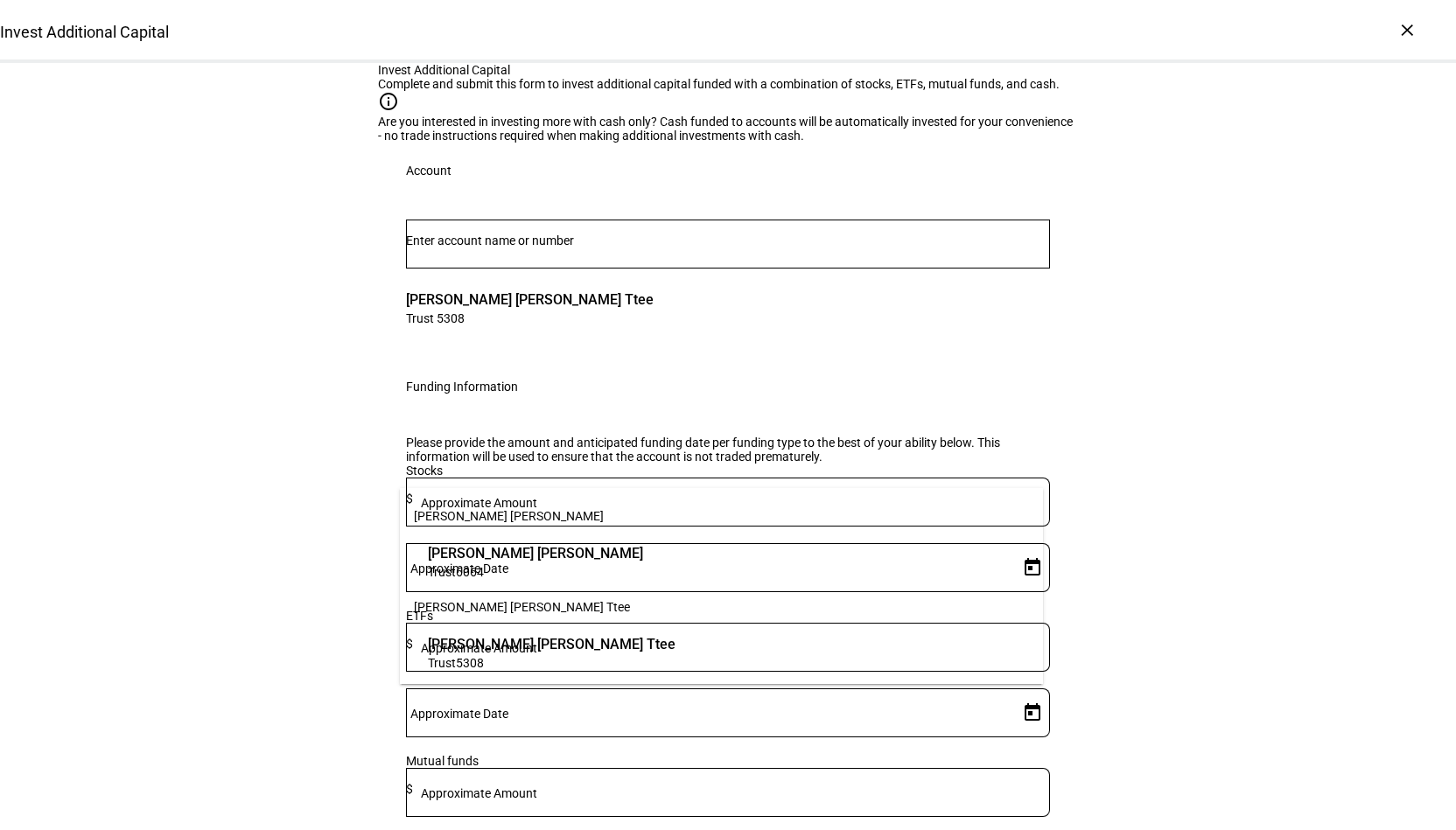
click at [487, 666] on span "Trust 5308" at bounding box center [552, 663] width 247 height 17
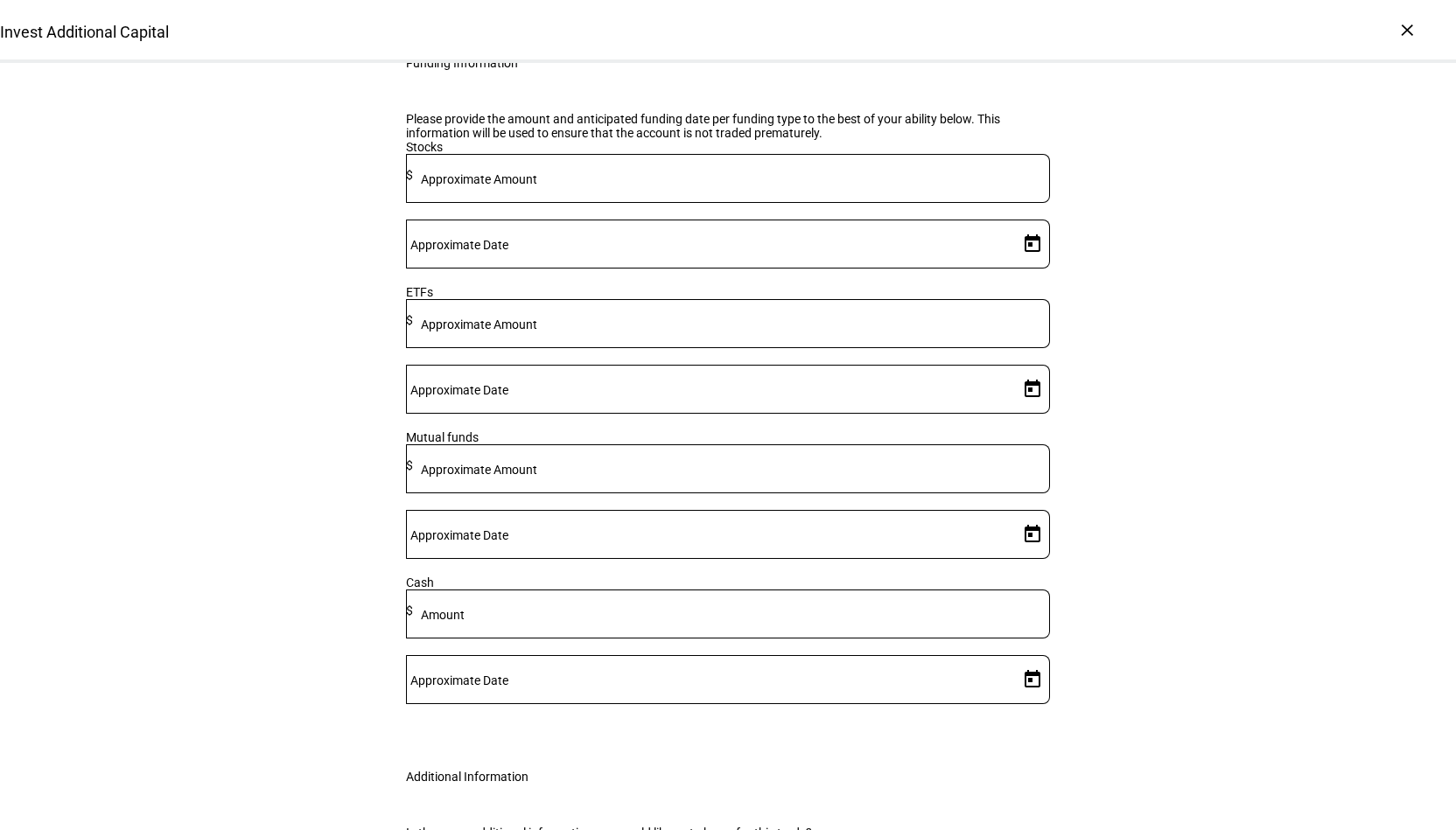
scroll to position [350, 0]
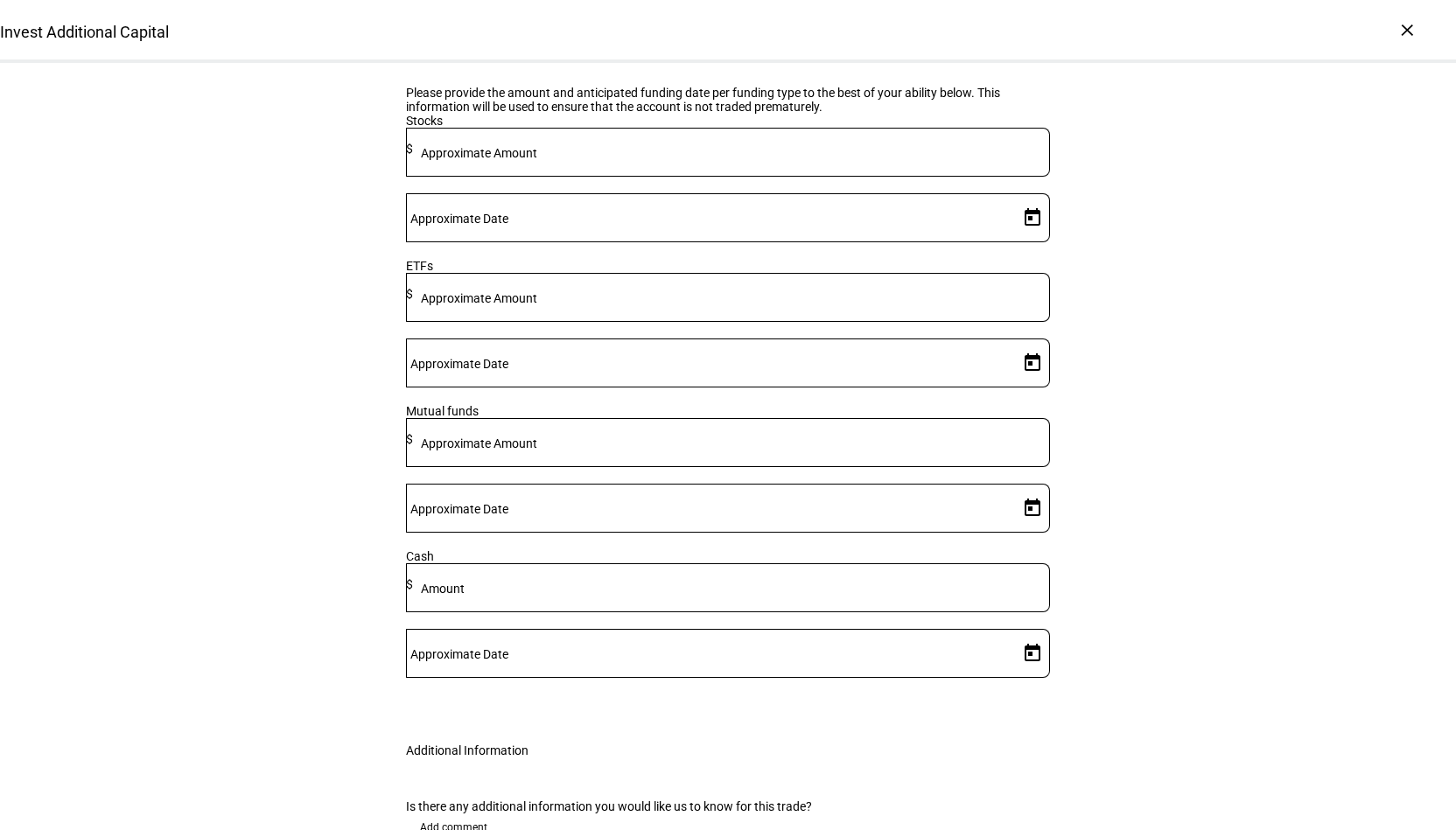
click at [659, 612] on div at bounding box center [731, 587] width 637 height 49
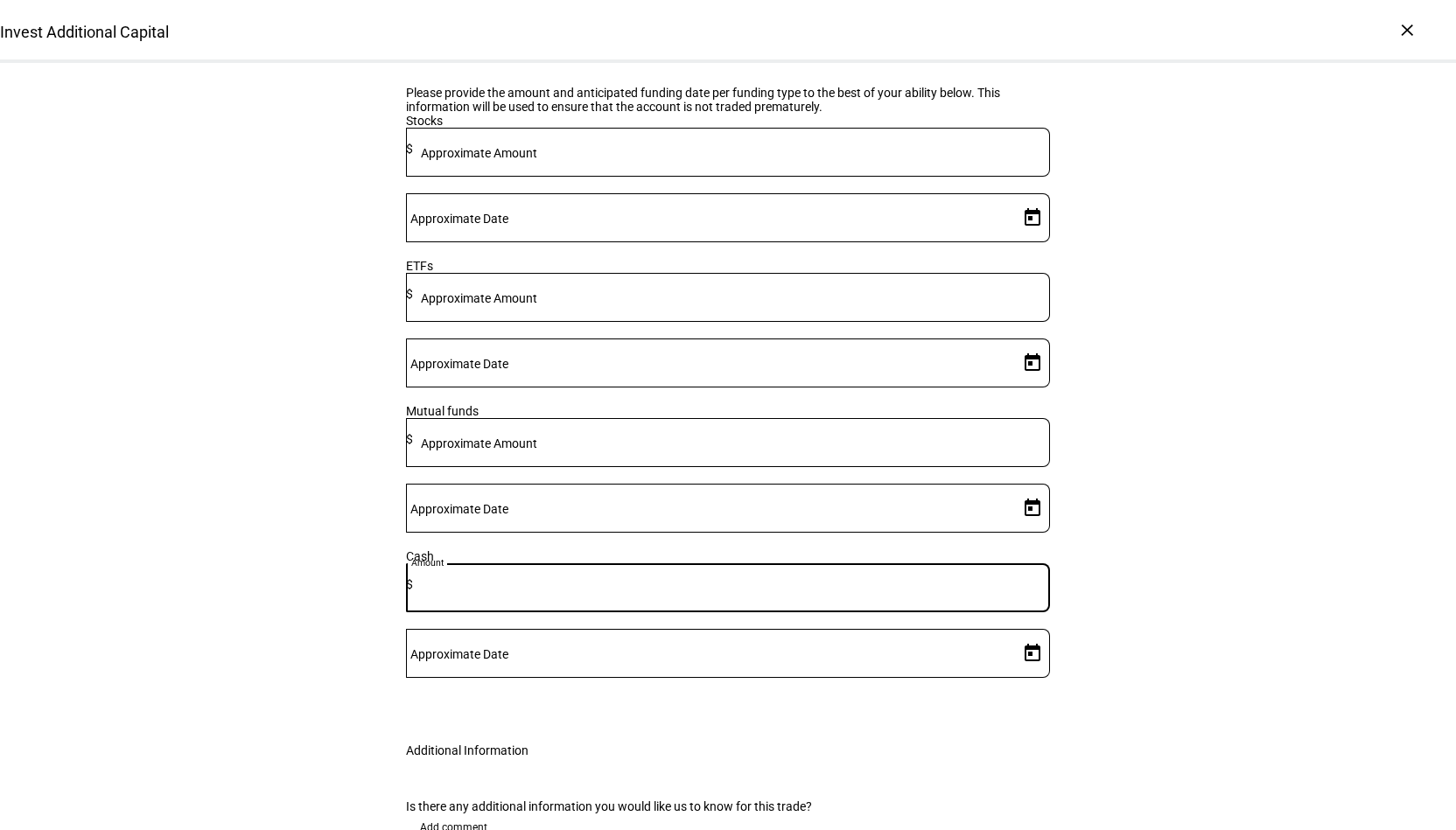
click at [715, 591] on input at bounding box center [731, 585] width 637 height 14
type input "150,000"
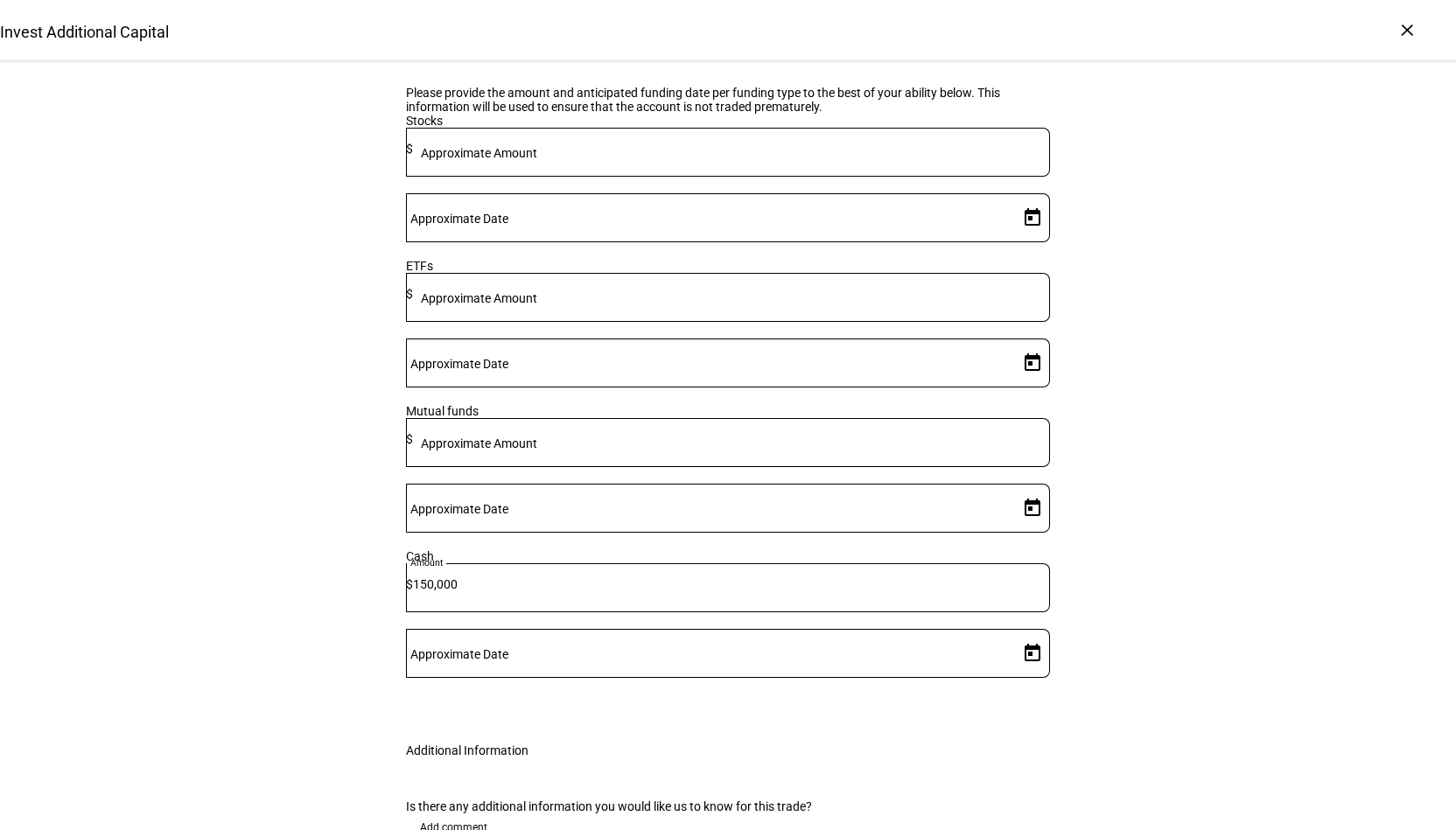
click at [1029, 632] on span "Open calendar" at bounding box center [1032, 653] width 42 height 42
click at [986, 527] on span "28" at bounding box center [986, 536] width 31 height 31
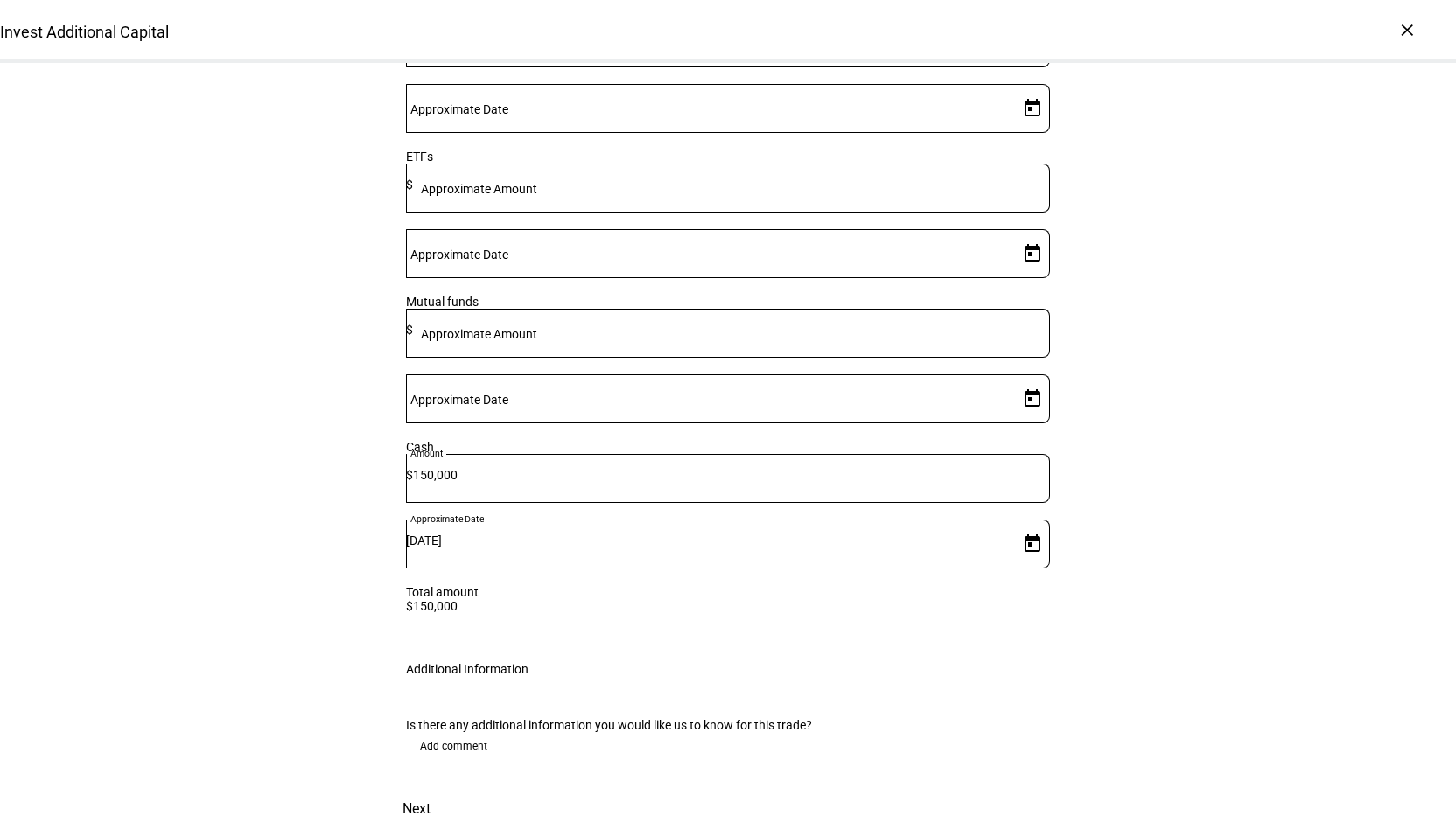
scroll to position [543, 0]
click at [431, 788] on span "Next" at bounding box center [415, 809] width 28 height 42
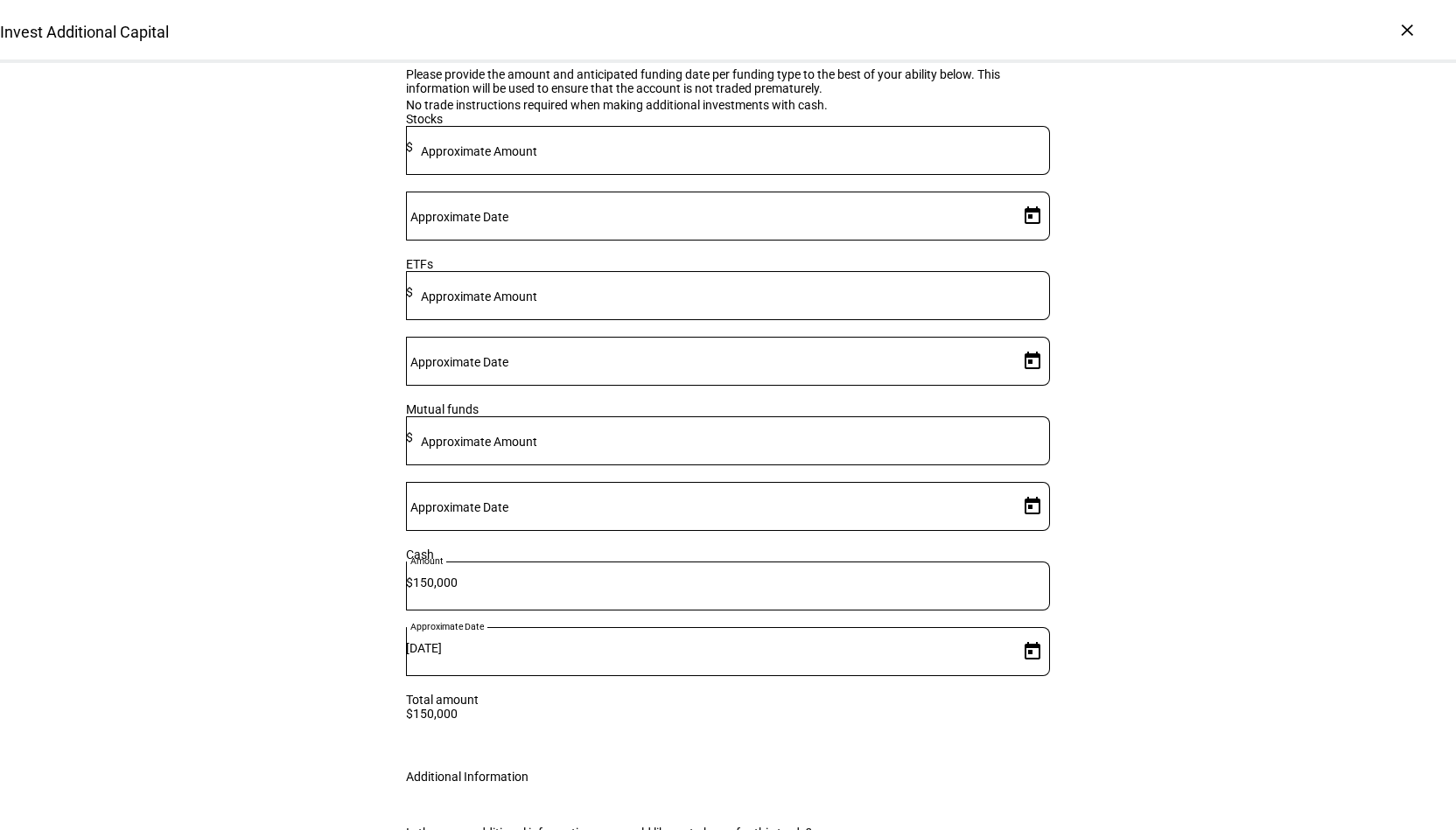
scroll to position [456, 0]
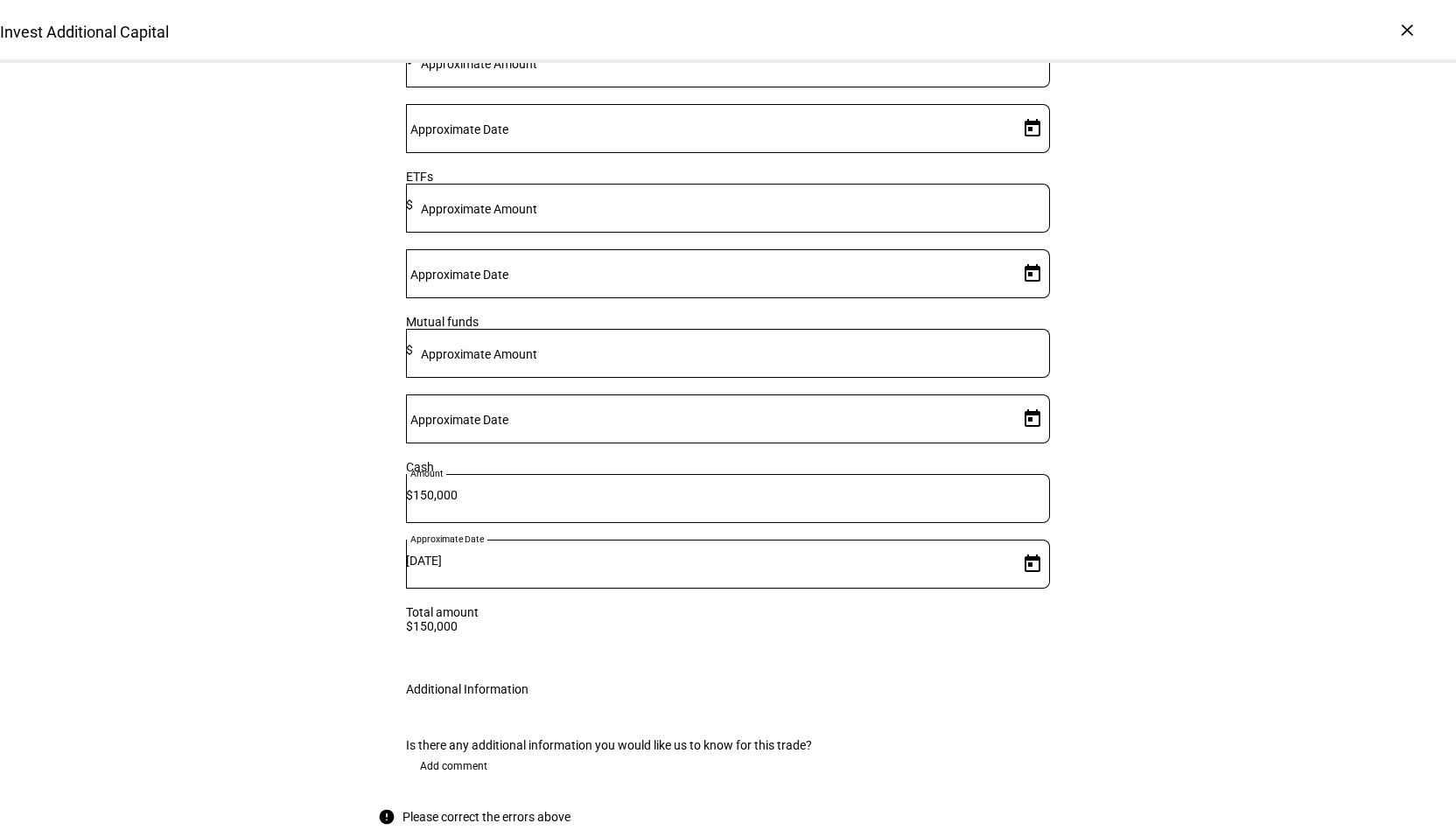
click at [1024, 543] on span "Open calendar" at bounding box center [1032, 564] width 42 height 42
click at [1019, 456] on span "29" at bounding box center [1022, 449] width 31 height 31
type input "[DATE]"
click at [1128, 524] on div "Invest Additional Capital Complete and submit this form to invest additional ca…" at bounding box center [728, 237] width 1456 height 1261
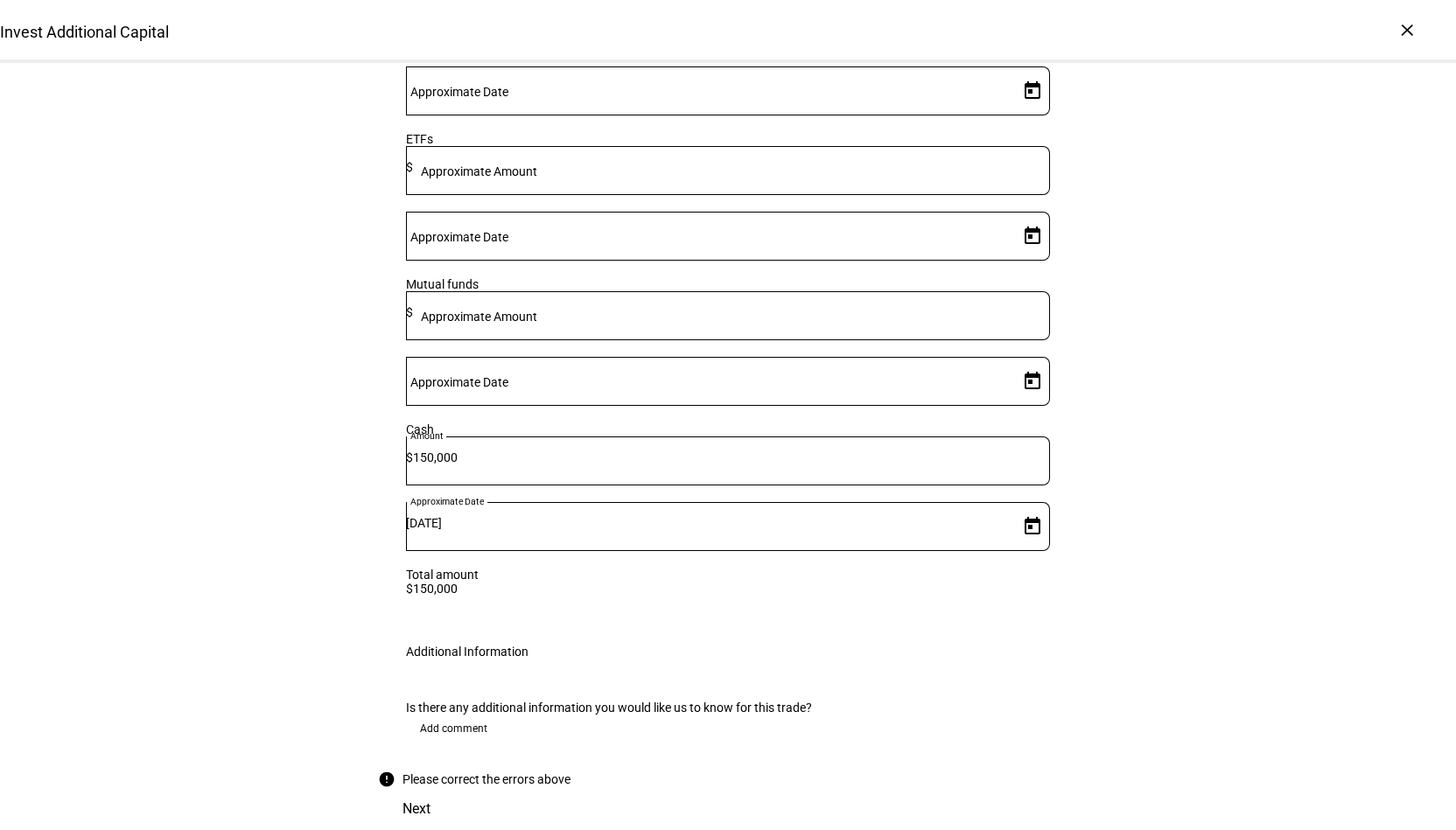
scroll to position [600, 0]
click at [1032, 788] on div "Next" at bounding box center [728, 809] width 700 height 42
